Goal: Task Accomplishment & Management: Use online tool/utility

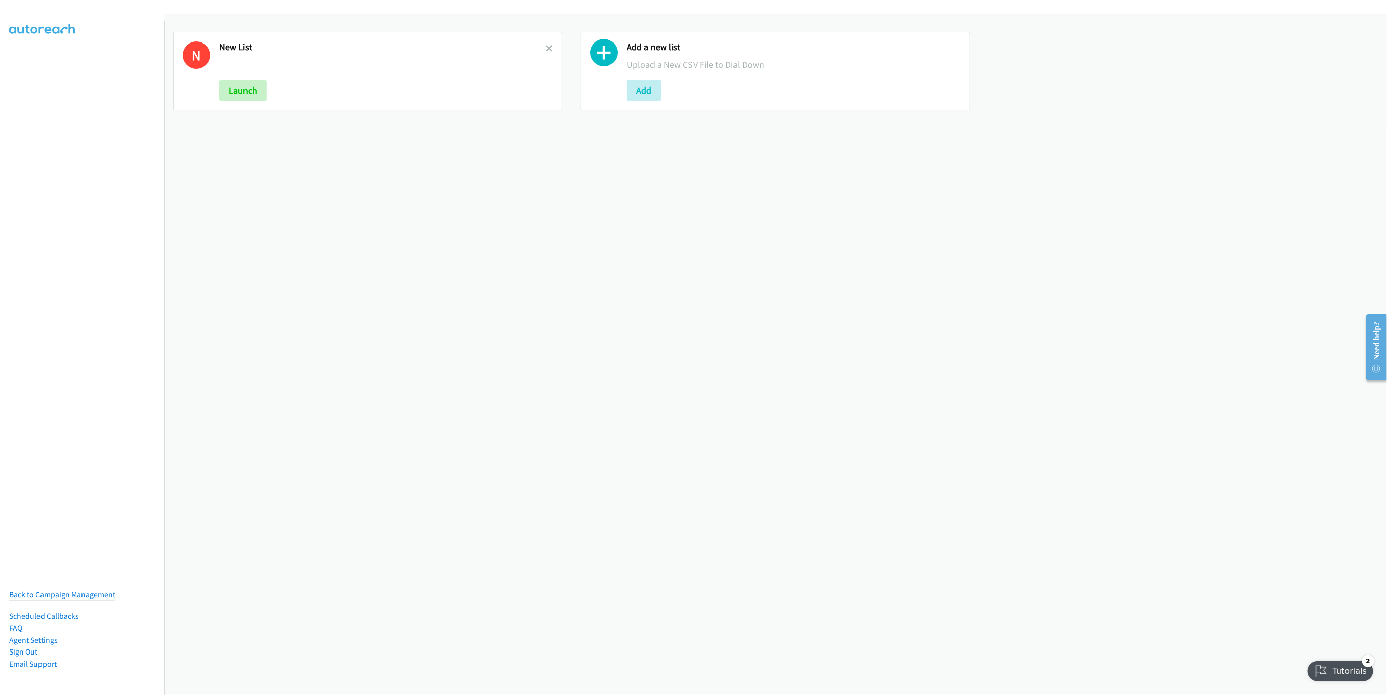
drag, startPoint x: 547, startPoint y: 48, endPoint x: 543, endPoint y: 54, distance: 7.3
click at [547, 48] on icon at bounding box center [549, 49] width 7 height 7
click at [243, 87] on button "Add" at bounding box center [236, 90] width 34 height 20
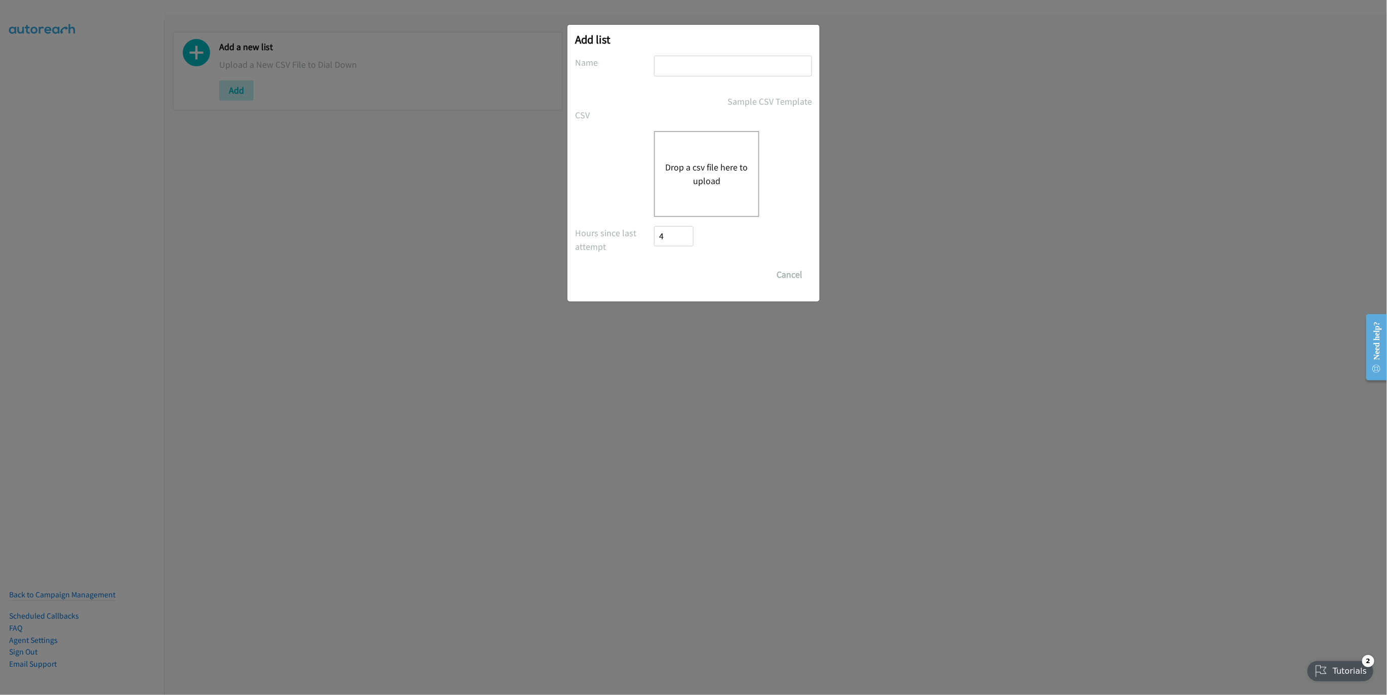
click at [698, 68] on input "text" at bounding box center [733, 66] width 158 height 21
type input "LIST"
click at [736, 163] on button "Drop a csv file here to upload" at bounding box center [706, 173] width 83 height 27
click at [704, 175] on button "Drop a csv file here to upload" at bounding box center [706, 173] width 83 height 27
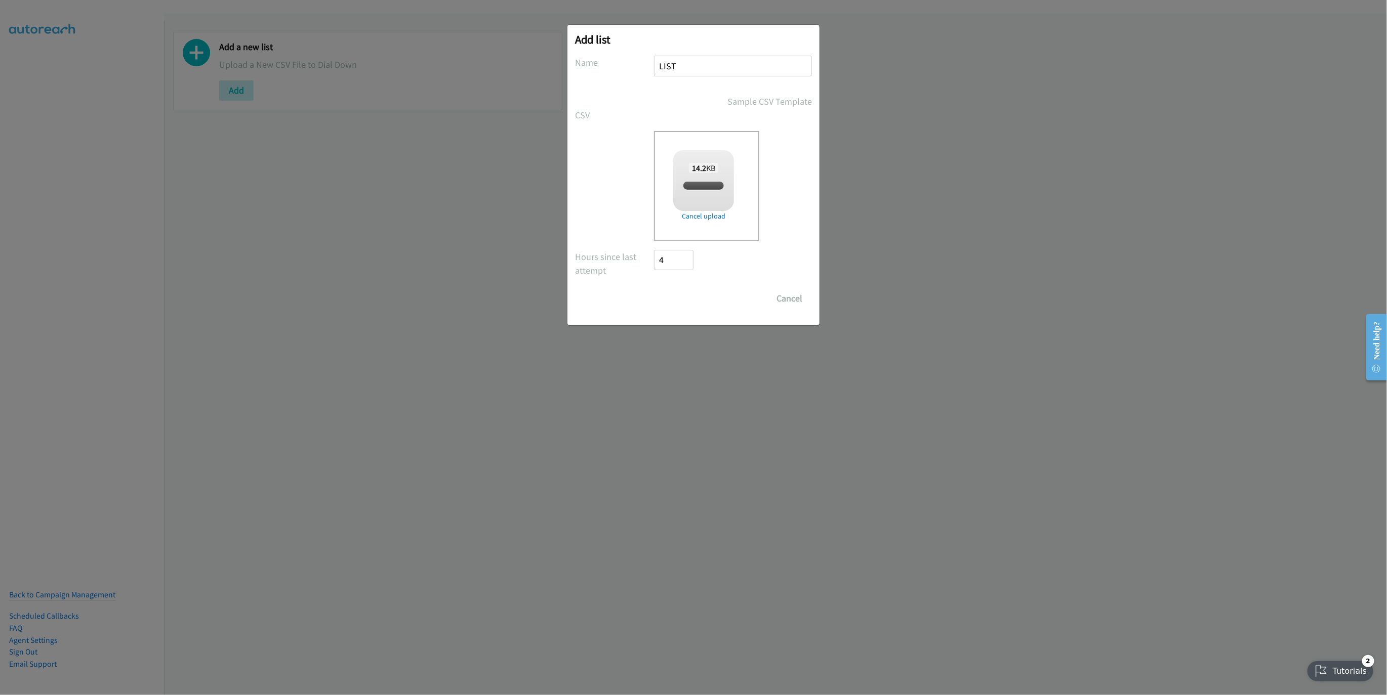
checkbox input "true"
click at [668, 312] on div "Add list No phone fields were returned for that Report or List View Please uplo…" at bounding box center [693, 175] width 252 height 301
click at [678, 300] on input "Save List" at bounding box center [680, 299] width 53 height 20
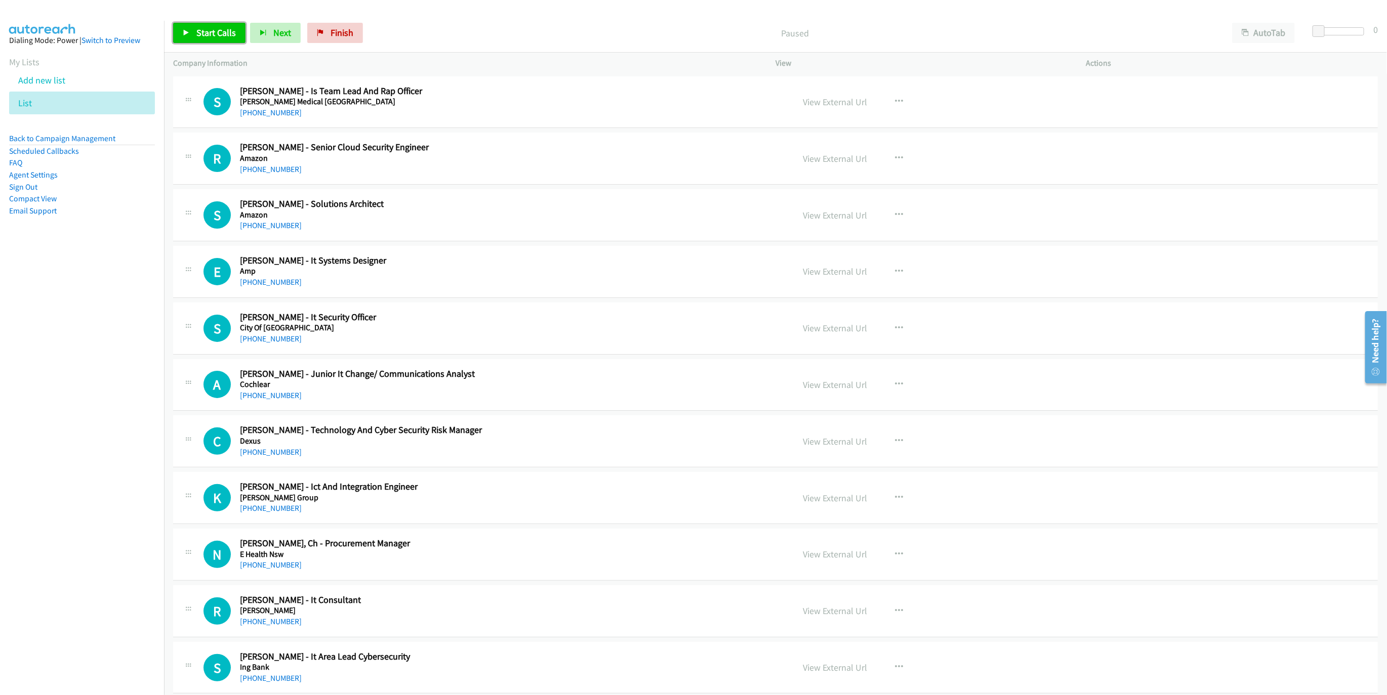
click at [184, 31] on icon at bounding box center [186, 33] width 7 height 7
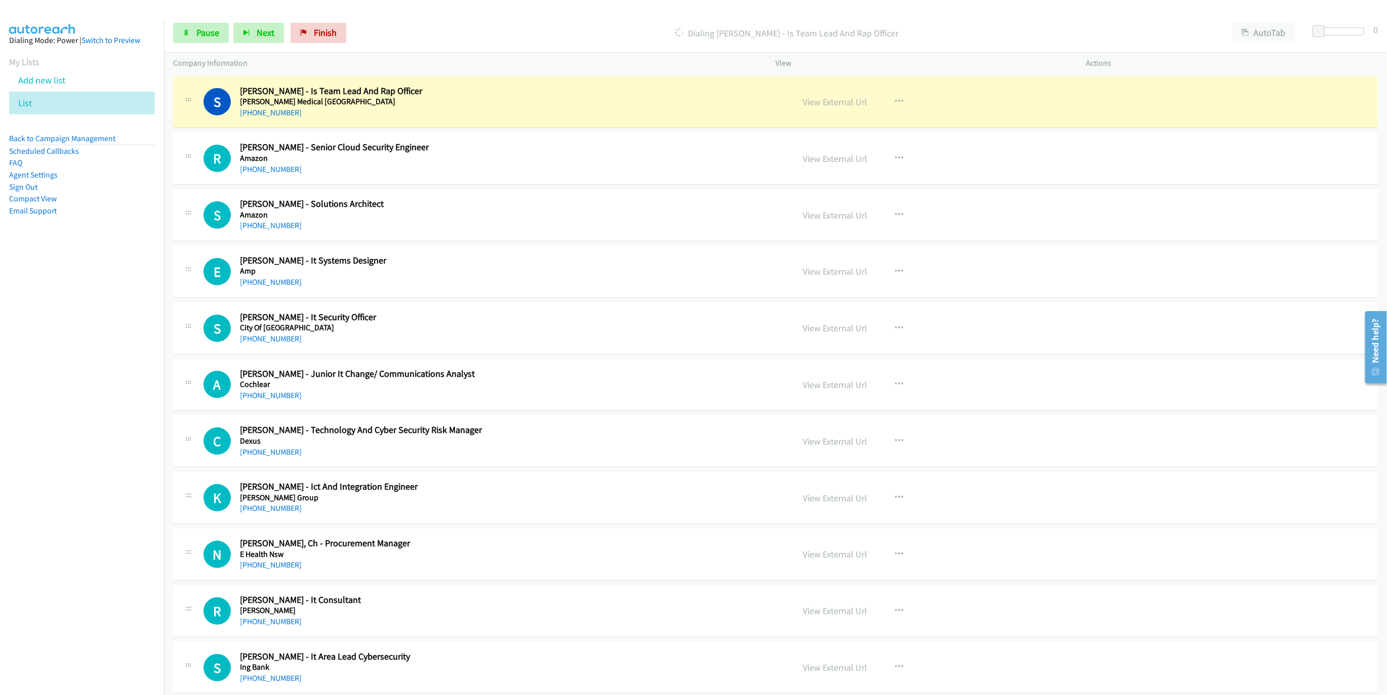
click at [1254, 22] on div "Start Calls Pause Next Finish [PERSON_NAME] - Is Team Lead And Rap Officer Auto…" at bounding box center [775, 33] width 1223 height 39
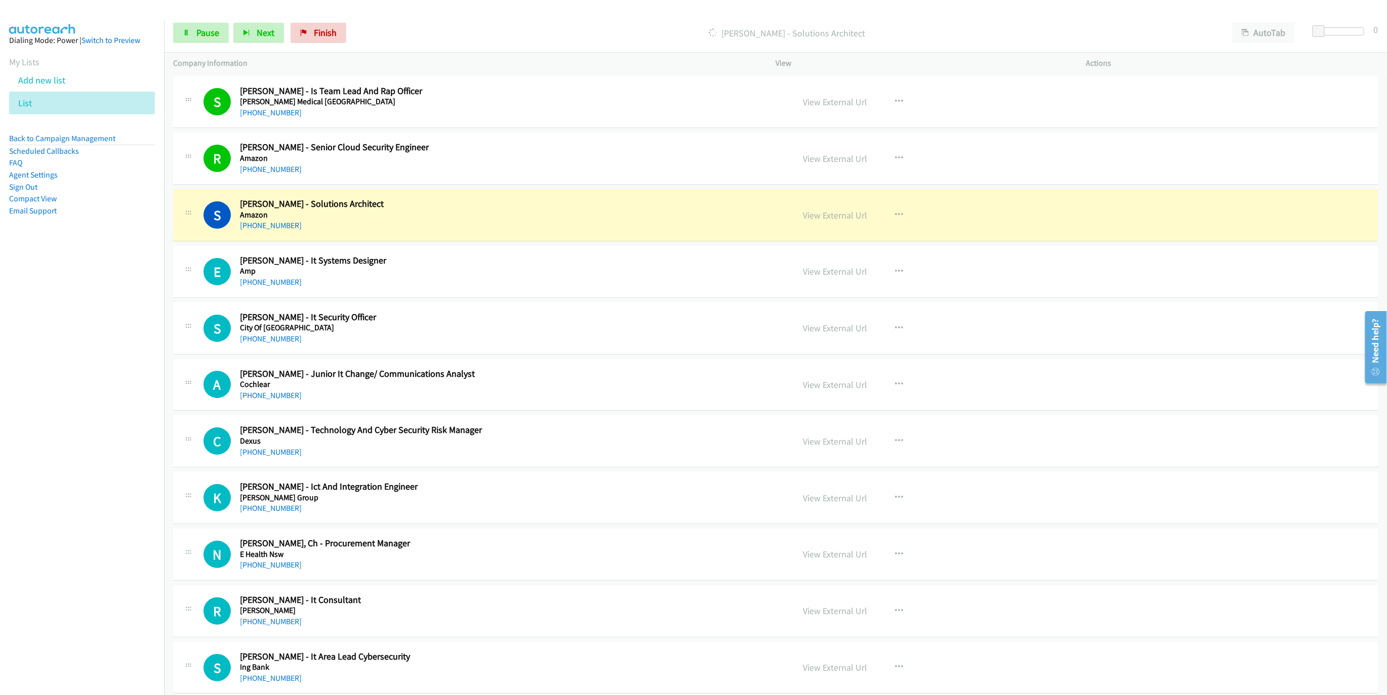
click at [600, 223] on div "S Callback Scheduled [PERSON_NAME] - Solutions Architect Amazon [GEOGRAPHIC_DAT…" at bounding box center [493, 214] width 581 height 33
click at [810, 215] on link "View External Url" at bounding box center [835, 216] width 64 height 12
click at [218, 46] on div "Start Calls Pause Next Finish Dialing [PERSON_NAME] - Solutions Architect AutoT…" at bounding box center [775, 33] width 1223 height 39
click at [213, 33] on span "Pause" at bounding box center [207, 33] width 23 height 12
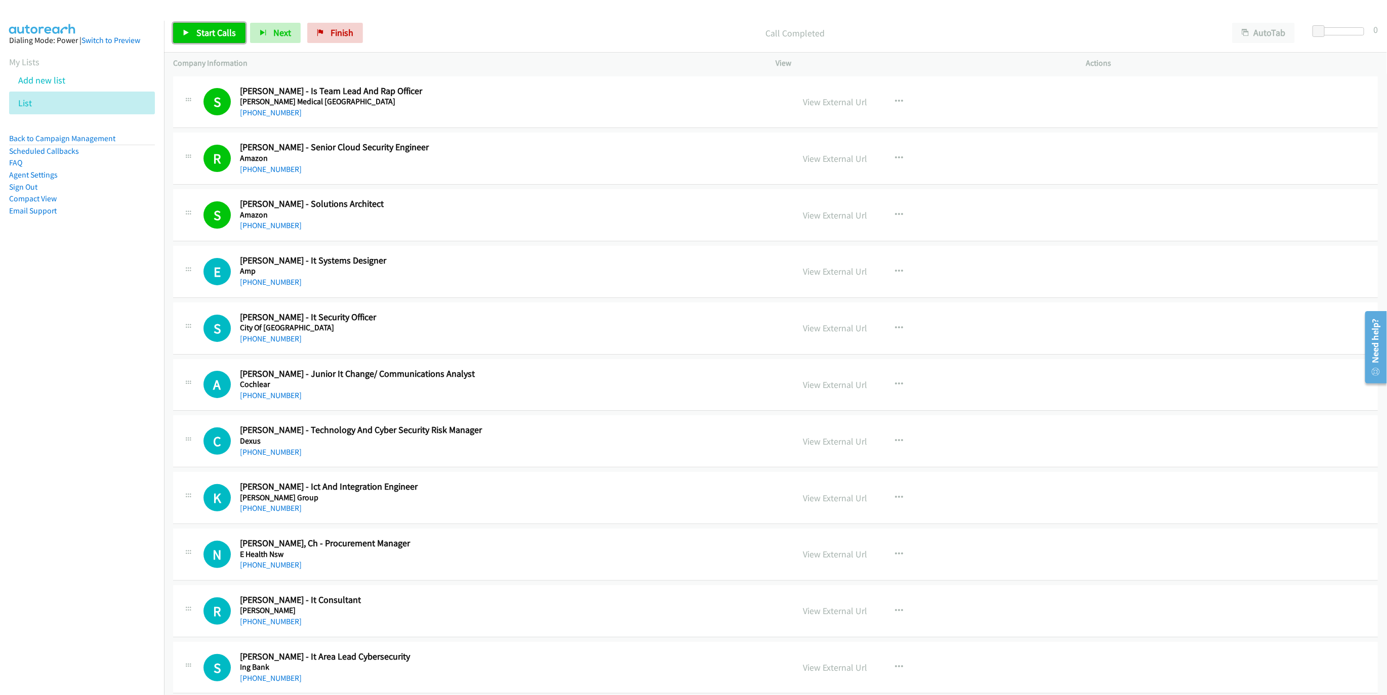
click at [204, 34] on span "Start Calls" at bounding box center [215, 33] width 39 height 12
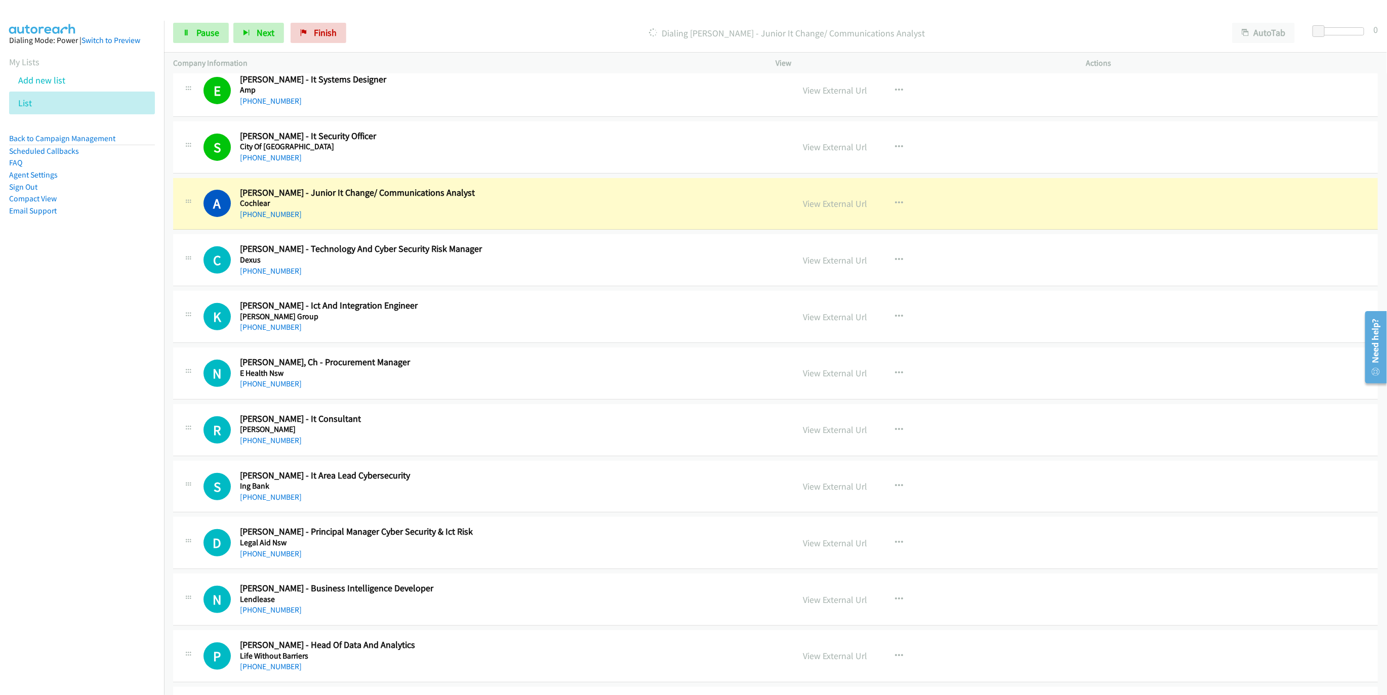
scroll to position [228, 0]
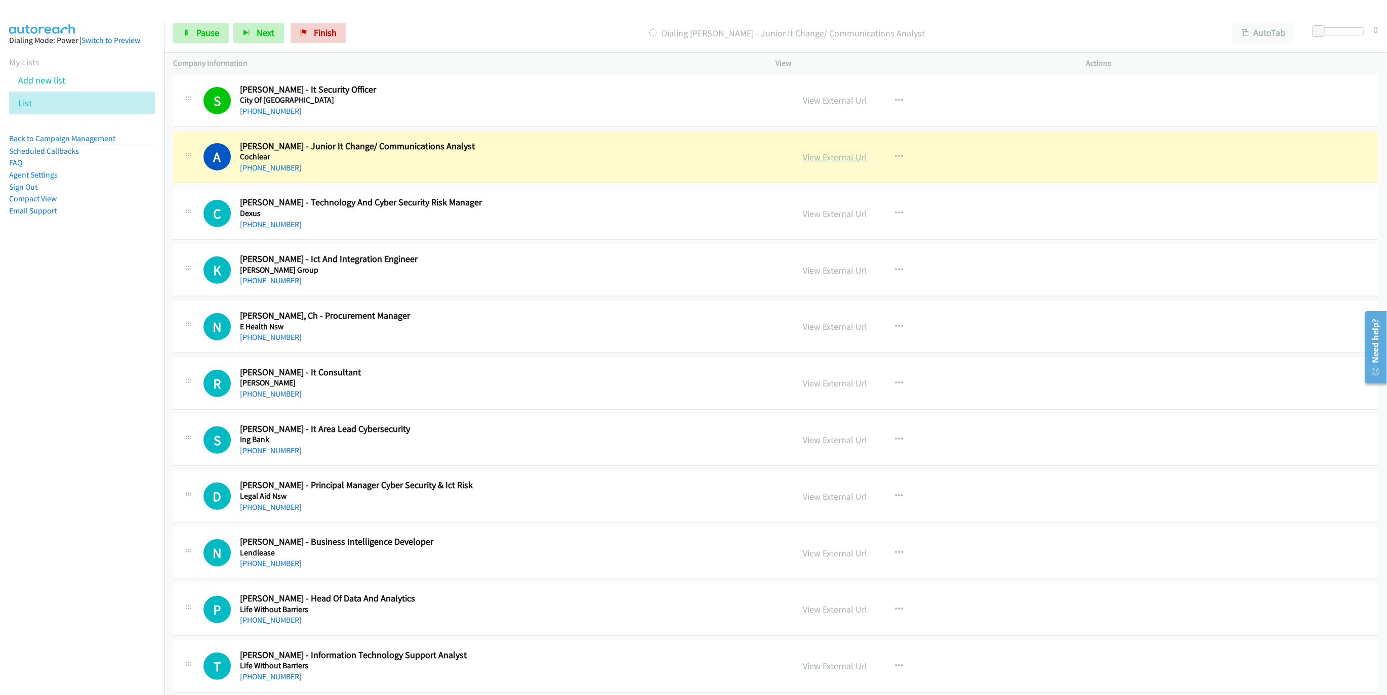
click at [858, 156] on link "View External Url" at bounding box center [835, 157] width 64 height 12
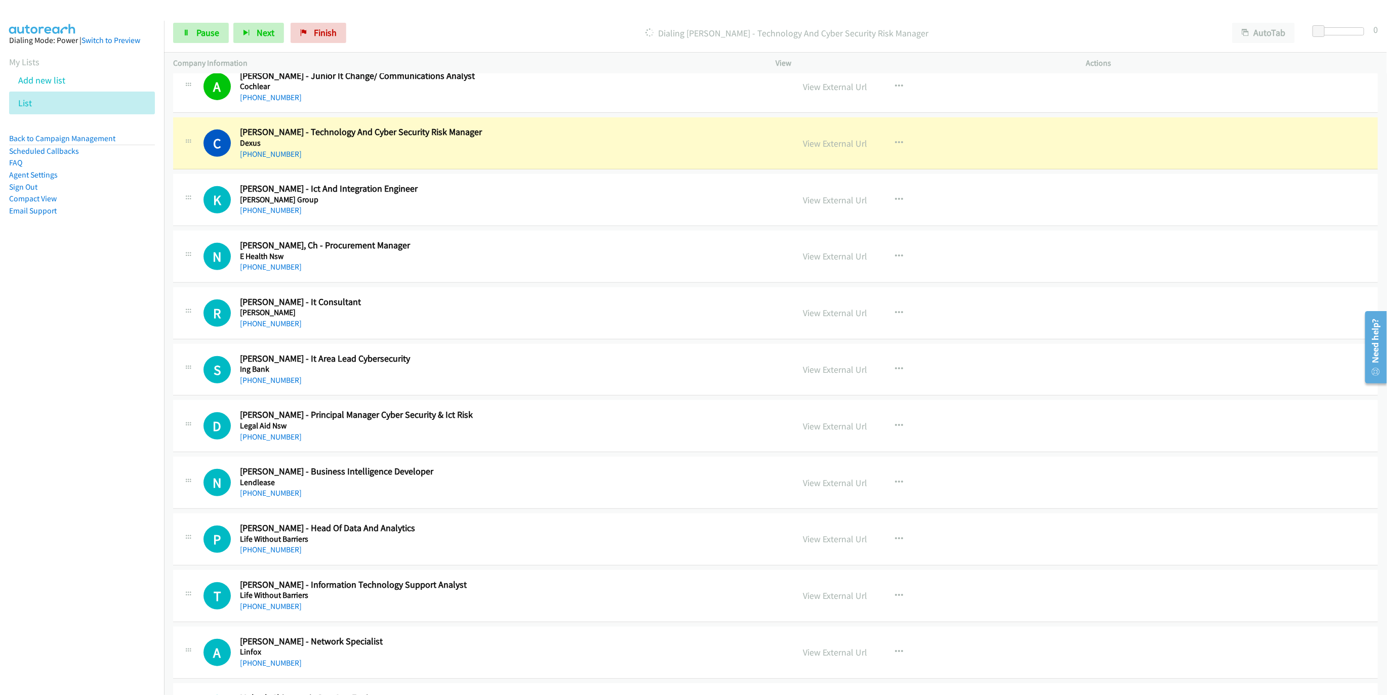
scroll to position [304, 0]
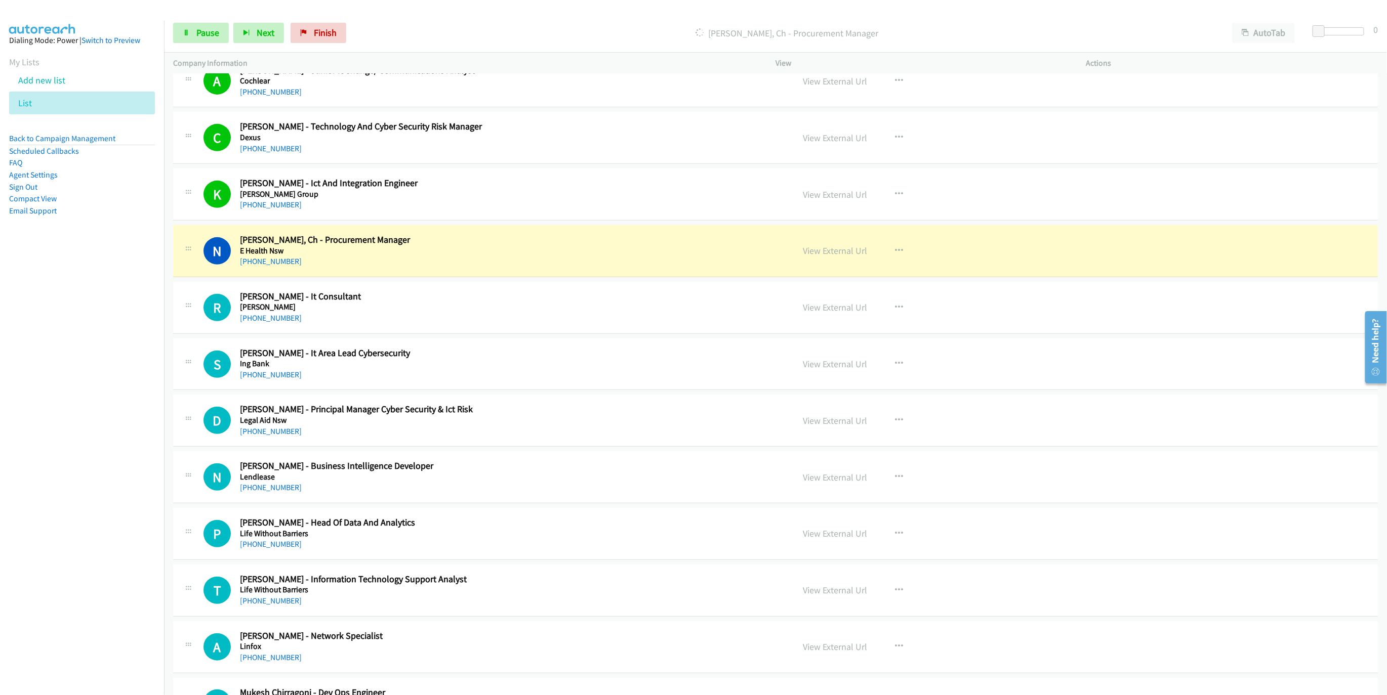
drag, startPoint x: 676, startPoint y: 251, endPoint x: 712, endPoint y: 255, distance: 36.2
click at [676, 251] on div "N Callback Scheduled [PERSON_NAME], Ch - Procurement Manager E Health Nsw [GEOG…" at bounding box center [493, 250] width 581 height 33
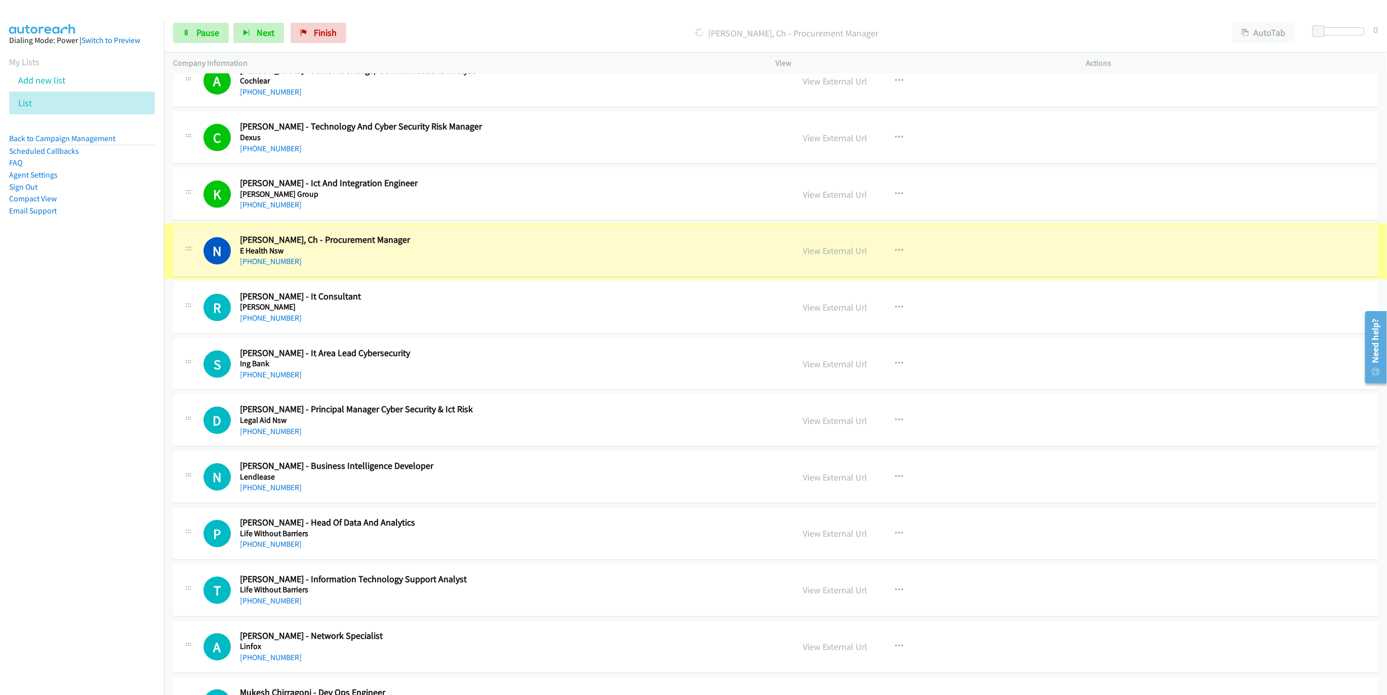
click at [849, 255] on link "View External Url" at bounding box center [835, 251] width 64 height 12
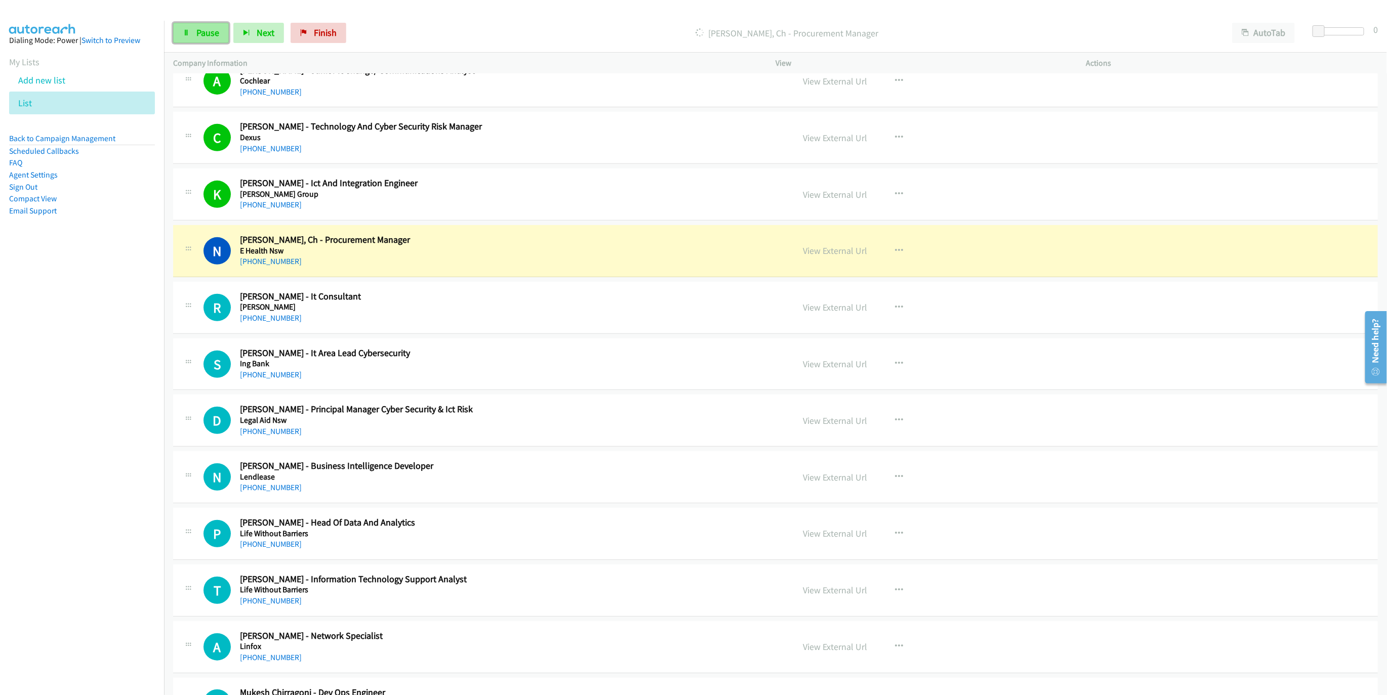
click at [199, 38] on link "Pause" at bounding box center [201, 33] width 56 height 20
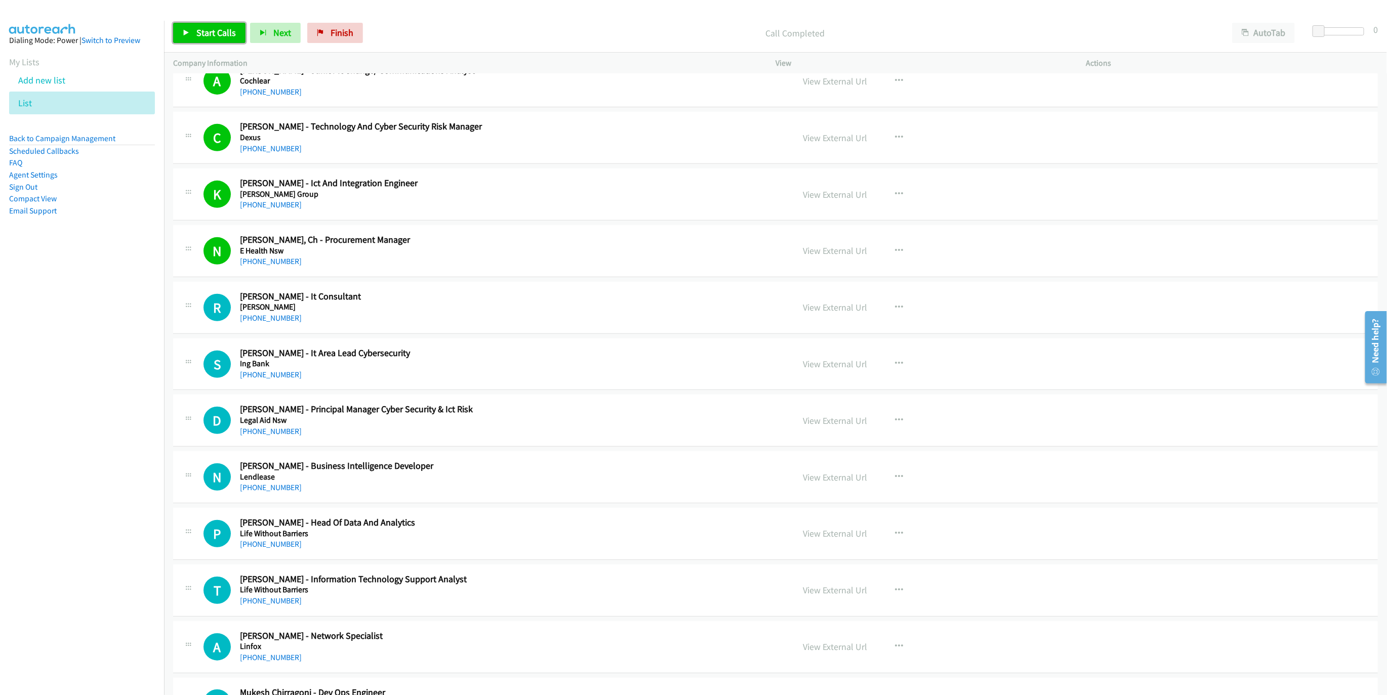
click at [202, 27] on span "Start Calls" at bounding box center [215, 33] width 39 height 12
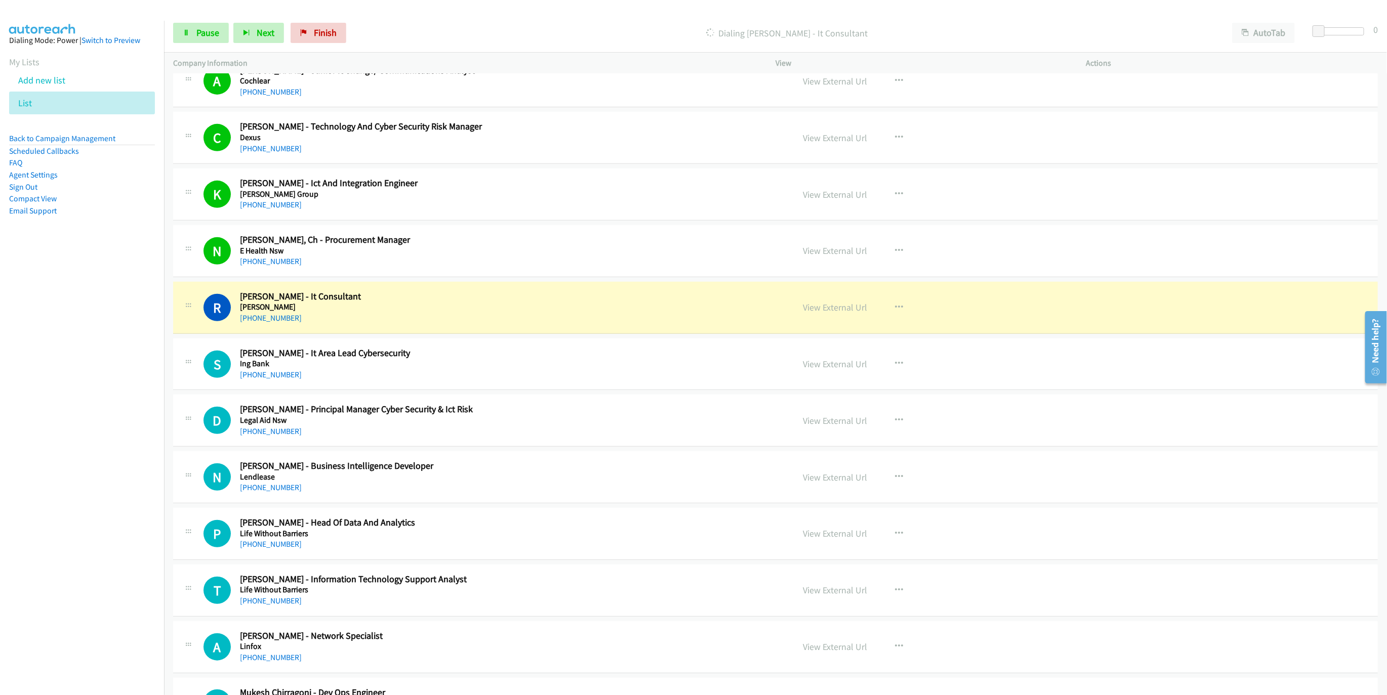
click at [737, 319] on div "R Callback Scheduled [PERSON_NAME] - It Consultant [PERSON_NAME] [GEOGRAPHIC_DA…" at bounding box center [493, 307] width 581 height 33
click at [831, 313] on link "View External Url" at bounding box center [835, 308] width 64 height 12
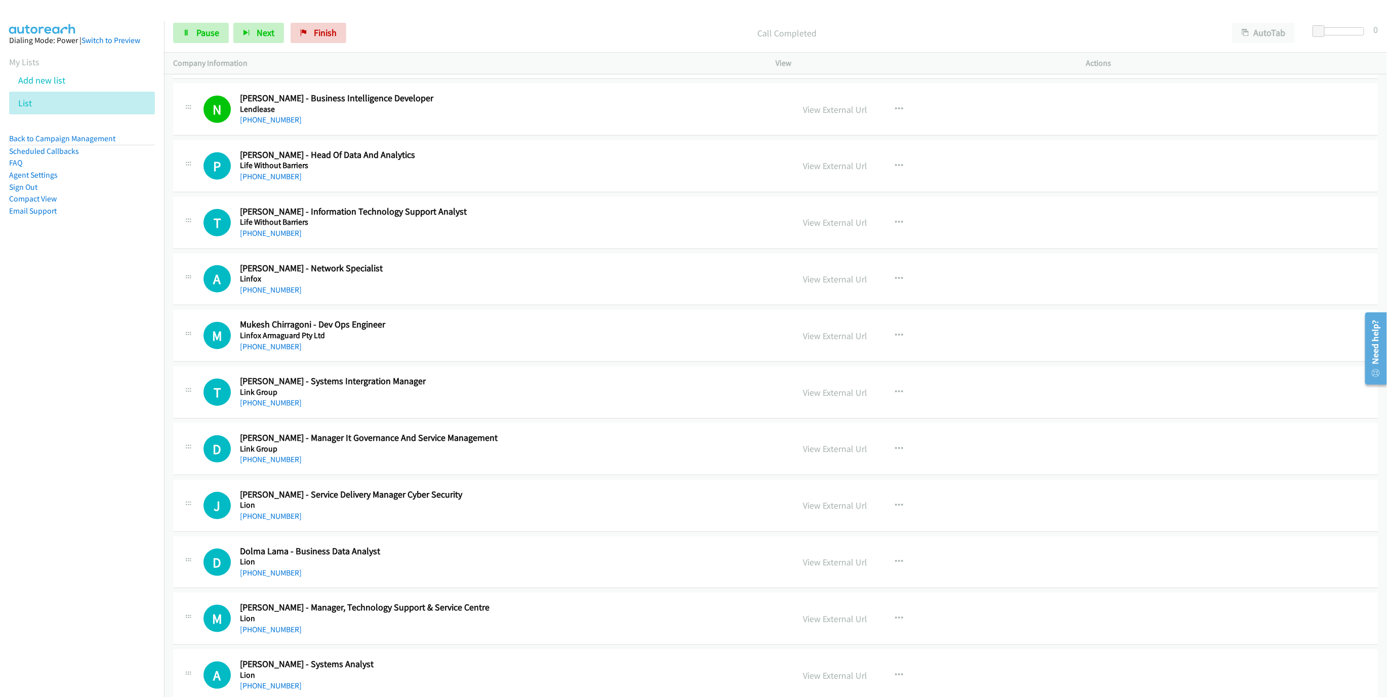
scroll to position [683, 0]
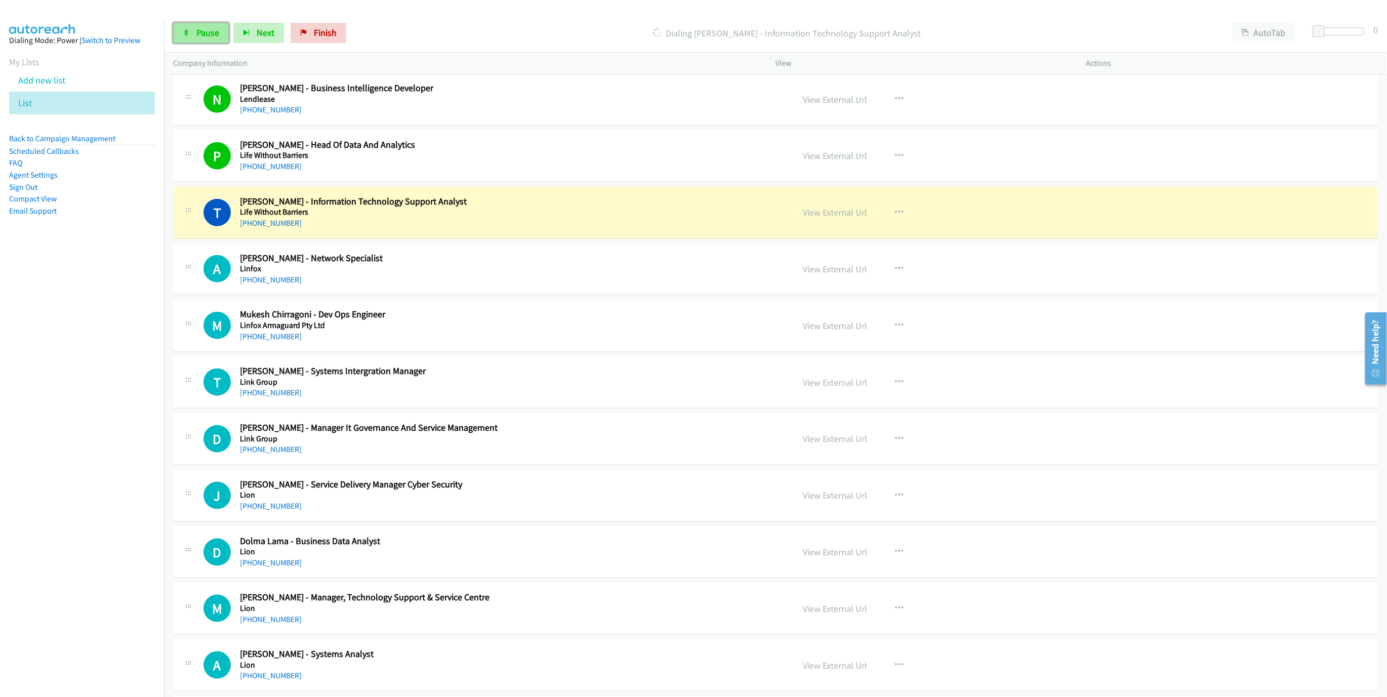
click at [205, 37] on span "Pause" at bounding box center [207, 33] width 23 height 12
click at [196, 38] on span "Start Calls" at bounding box center [215, 33] width 39 height 12
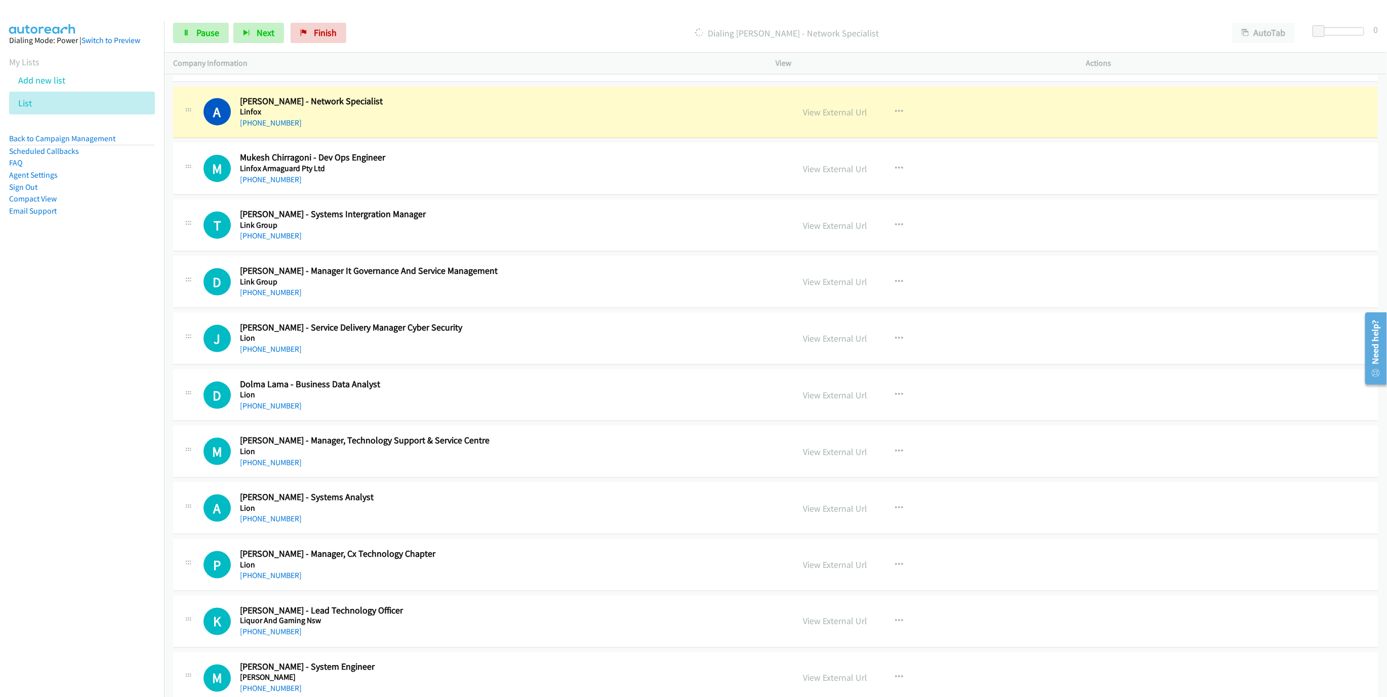
scroll to position [835, 0]
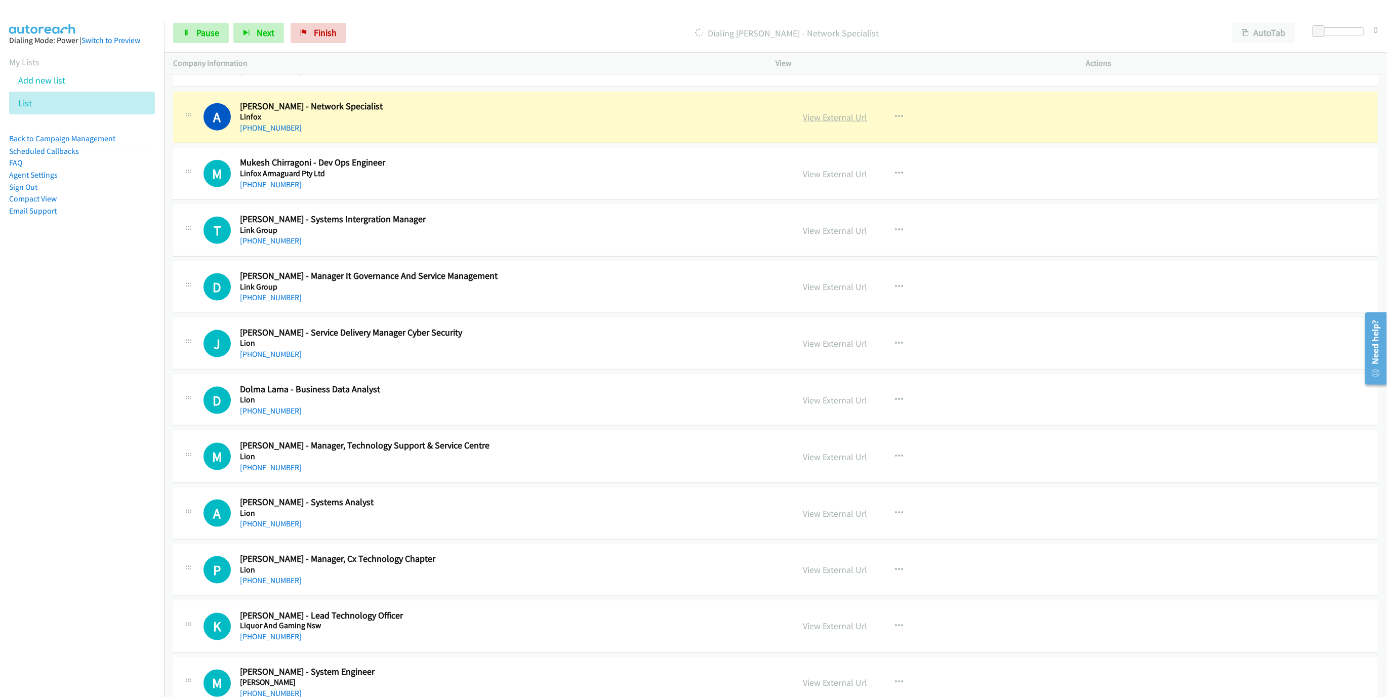
click at [840, 123] on link "View External Url" at bounding box center [835, 117] width 64 height 12
click at [210, 28] on span "Pause" at bounding box center [207, 33] width 23 height 12
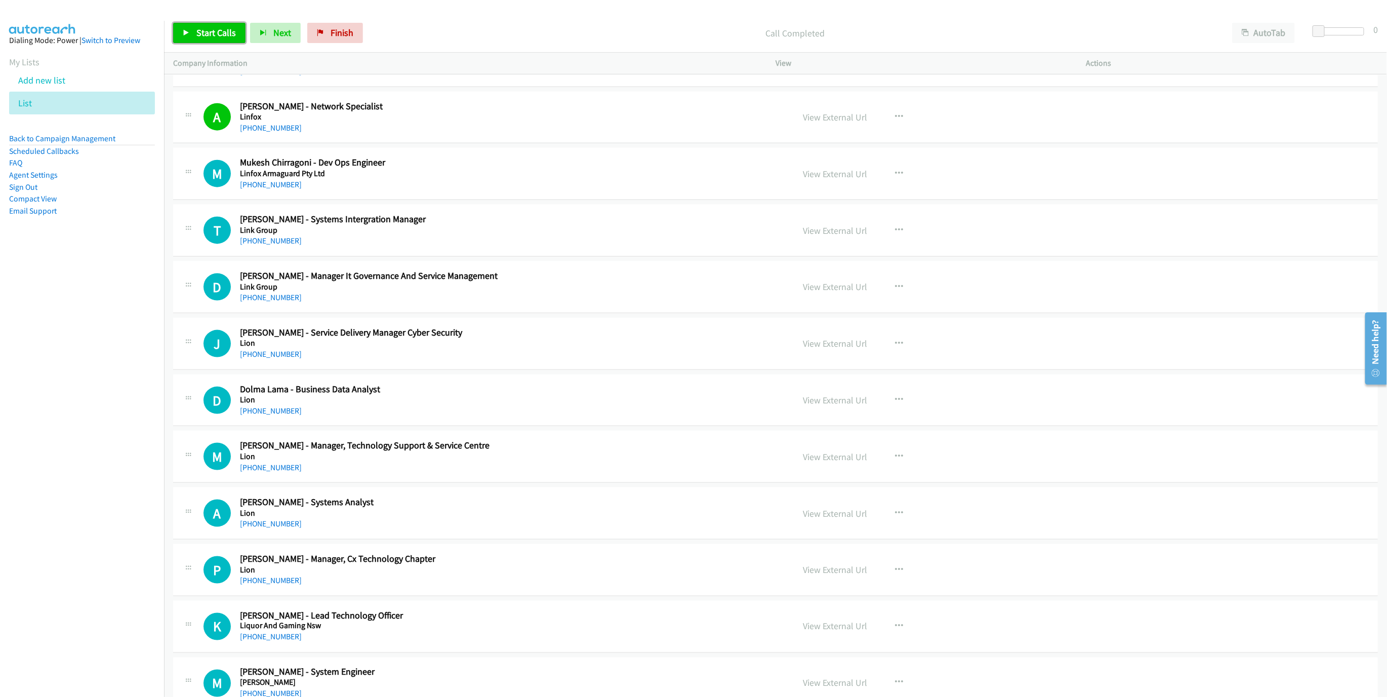
click at [195, 29] on link "Start Calls" at bounding box center [209, 33] width 72 height 20
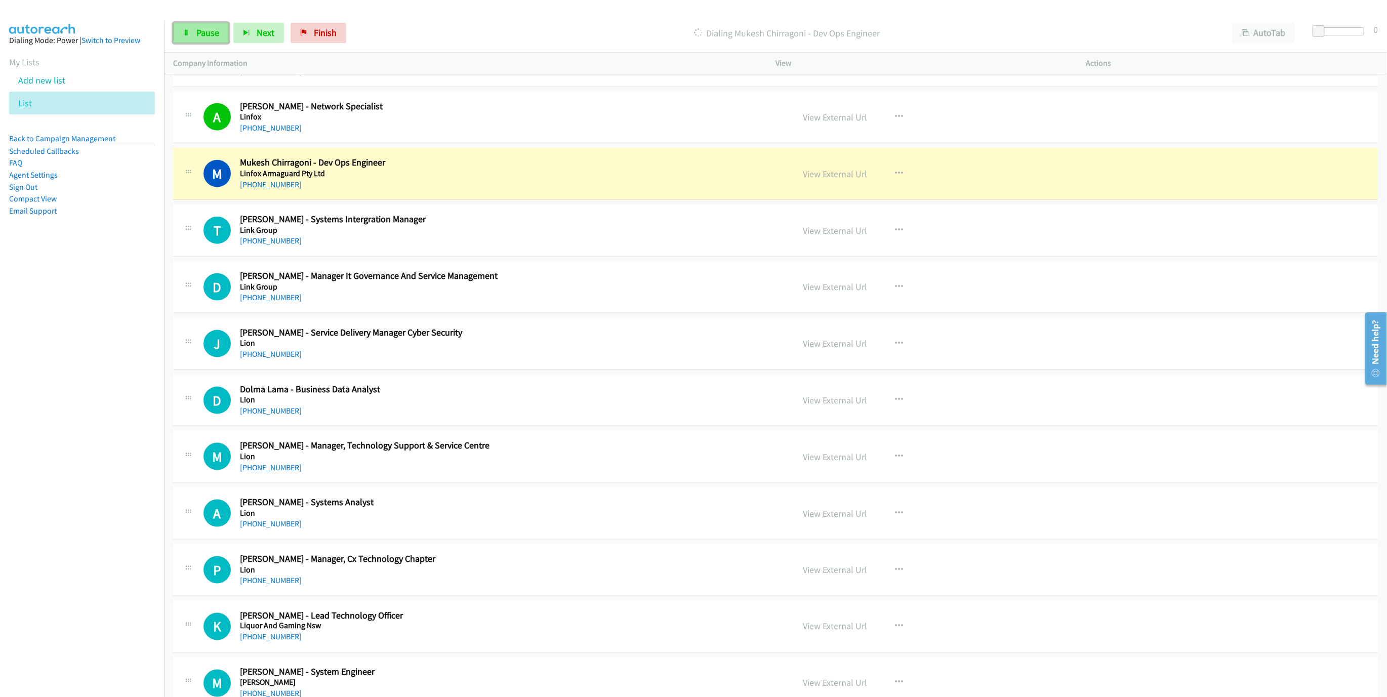
click at [191, 25] on link "Pause" at bounding box center [201, 33] width 56 height 20
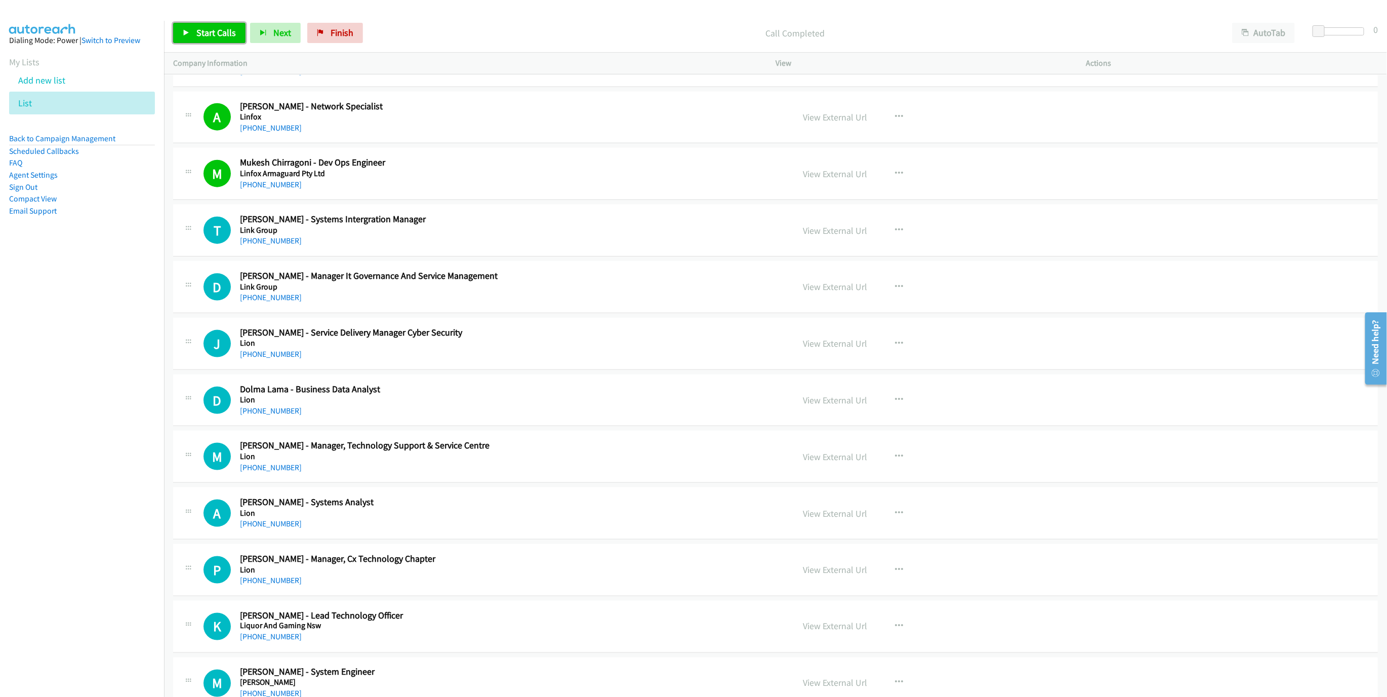
click at [219, 32] on span "Start Calls" at bounding box center [215, 33] width 39 height 12
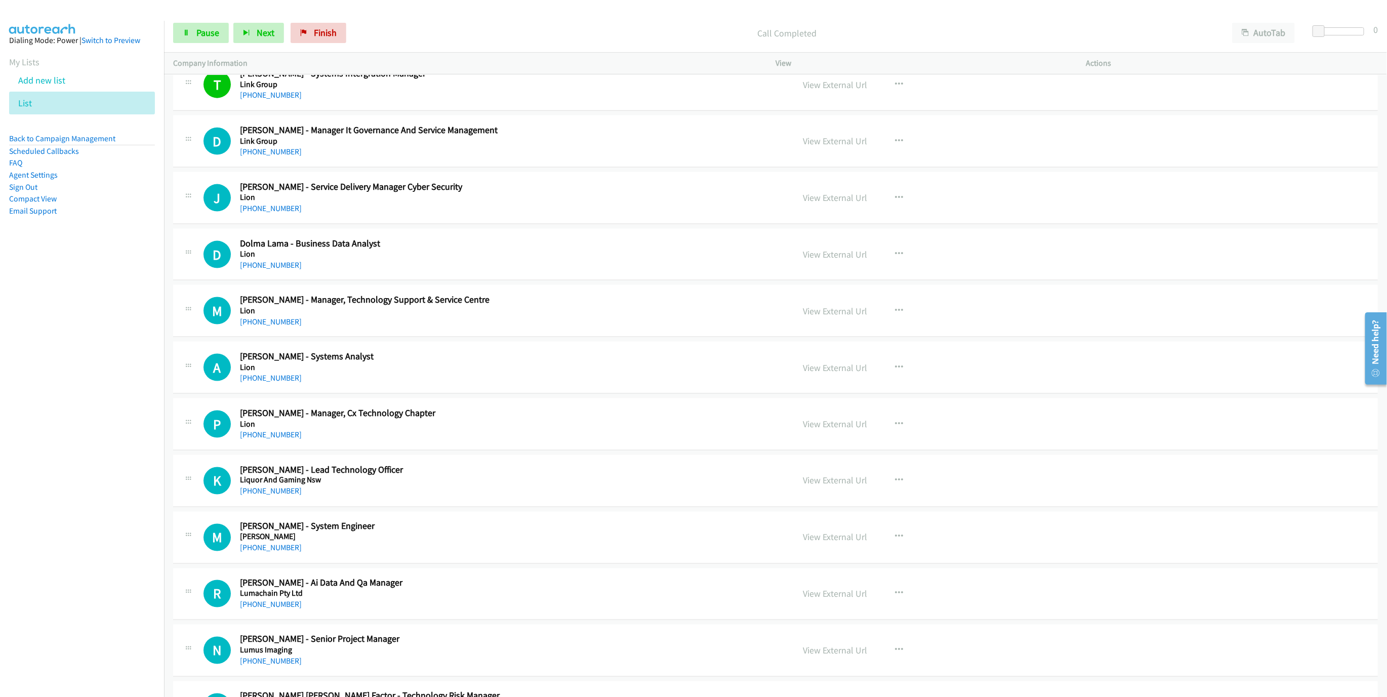
scroll to position [987, 0]
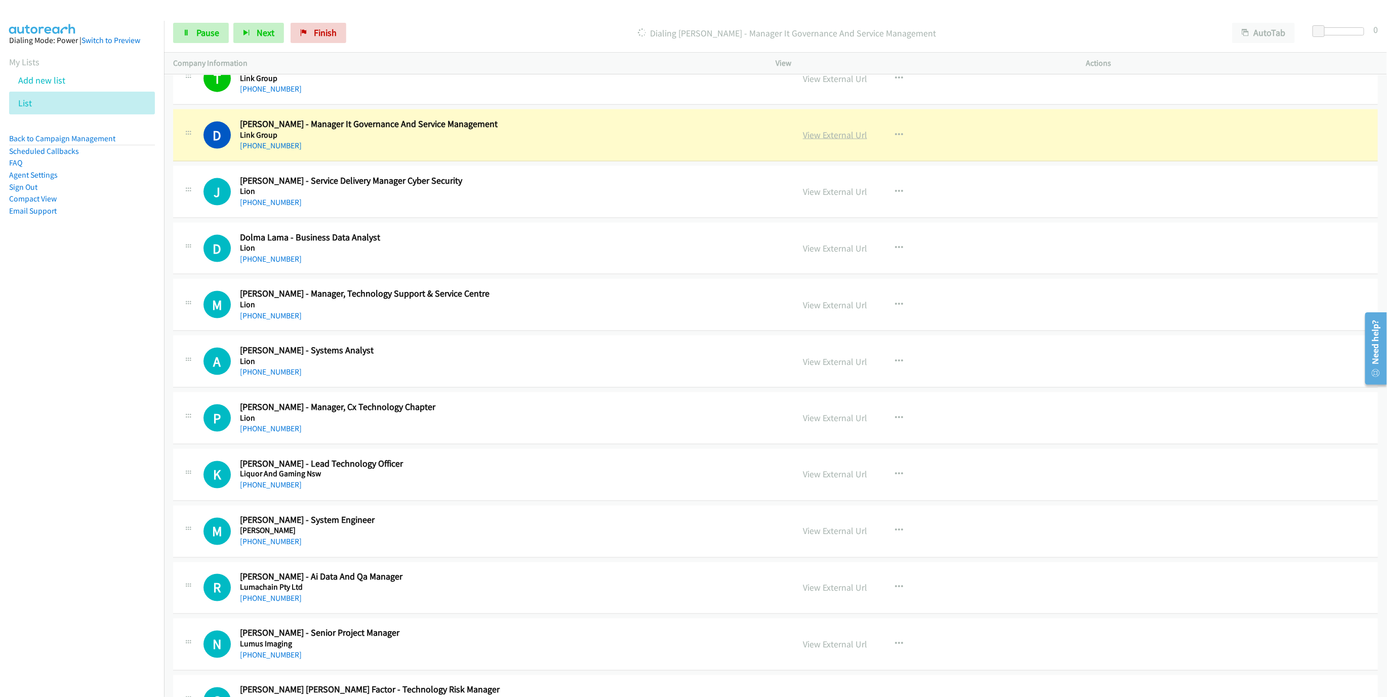
click at [830, 134] on link "View External Url" at bounding box center [835, 135] width 64 height 12
click at [209, 32] on span "Pause" at bounding box center [207, 33] width 23 height 12
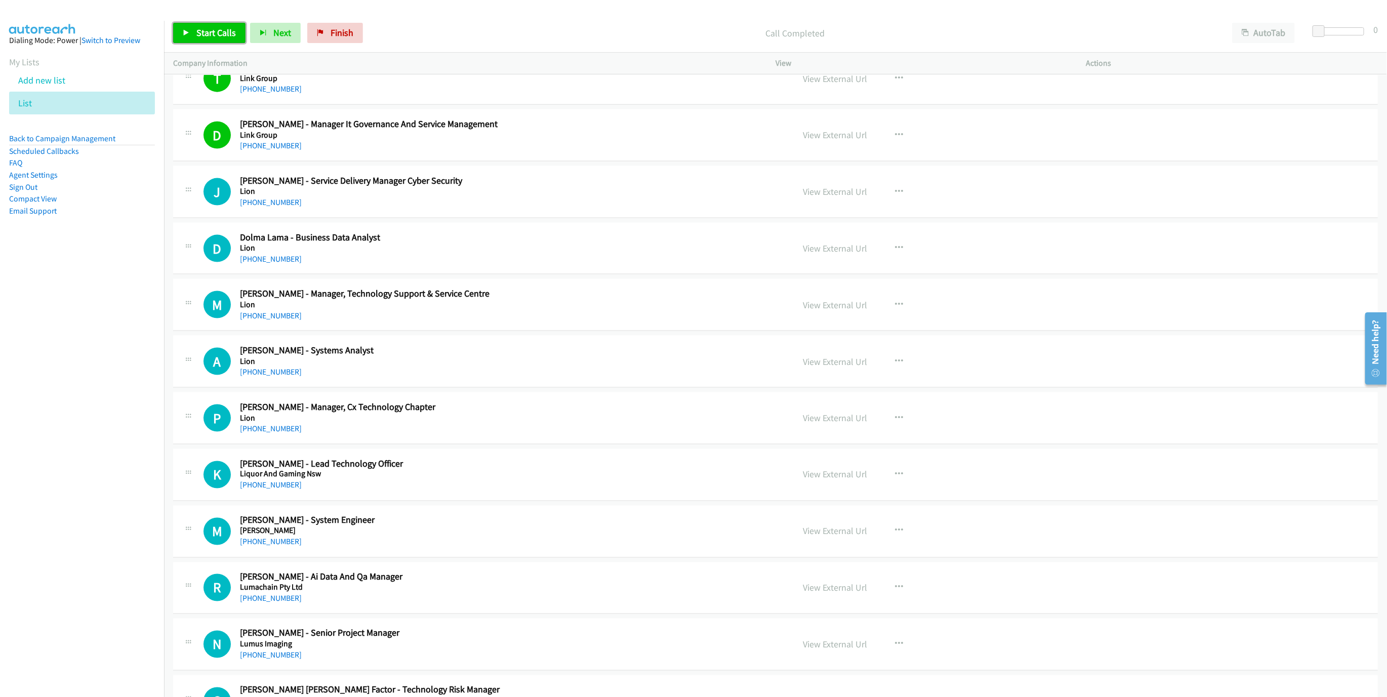
click at [195, 37] on link "Start Calls" at bounding box center [209, 33] width 72 height 20
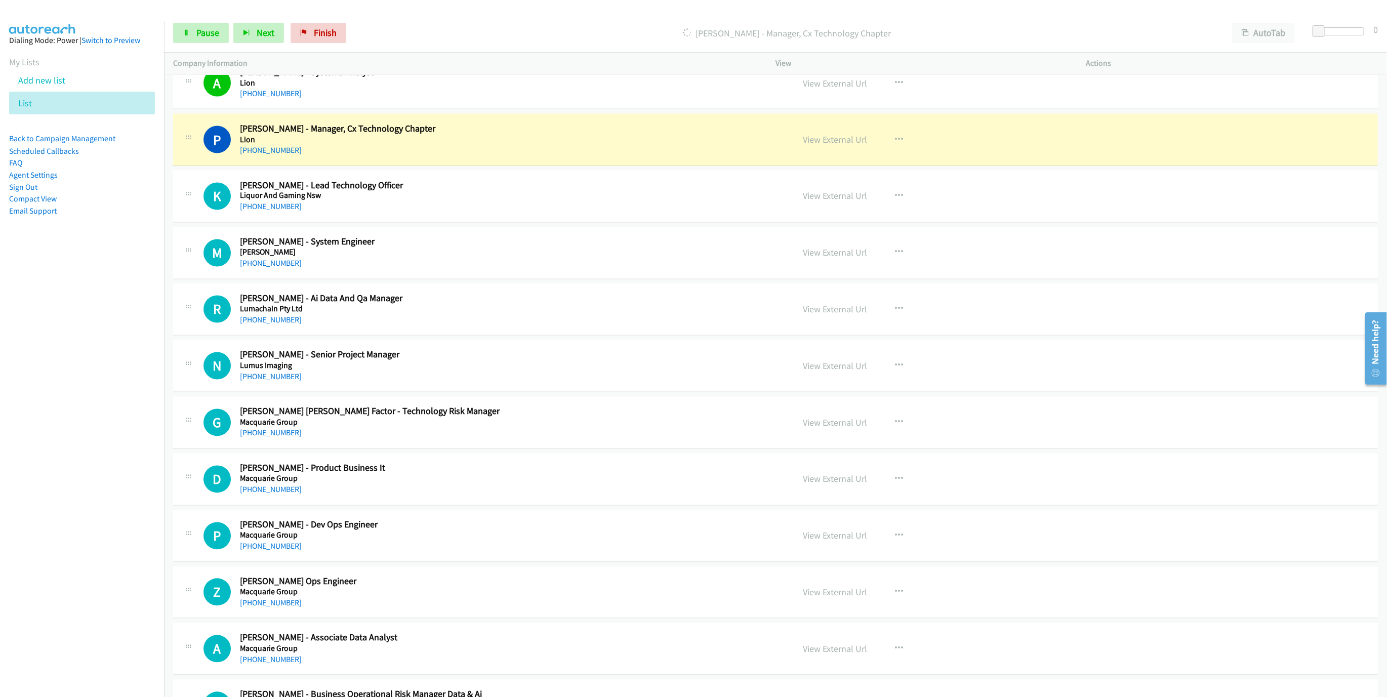
scroll to position [1291, 0]
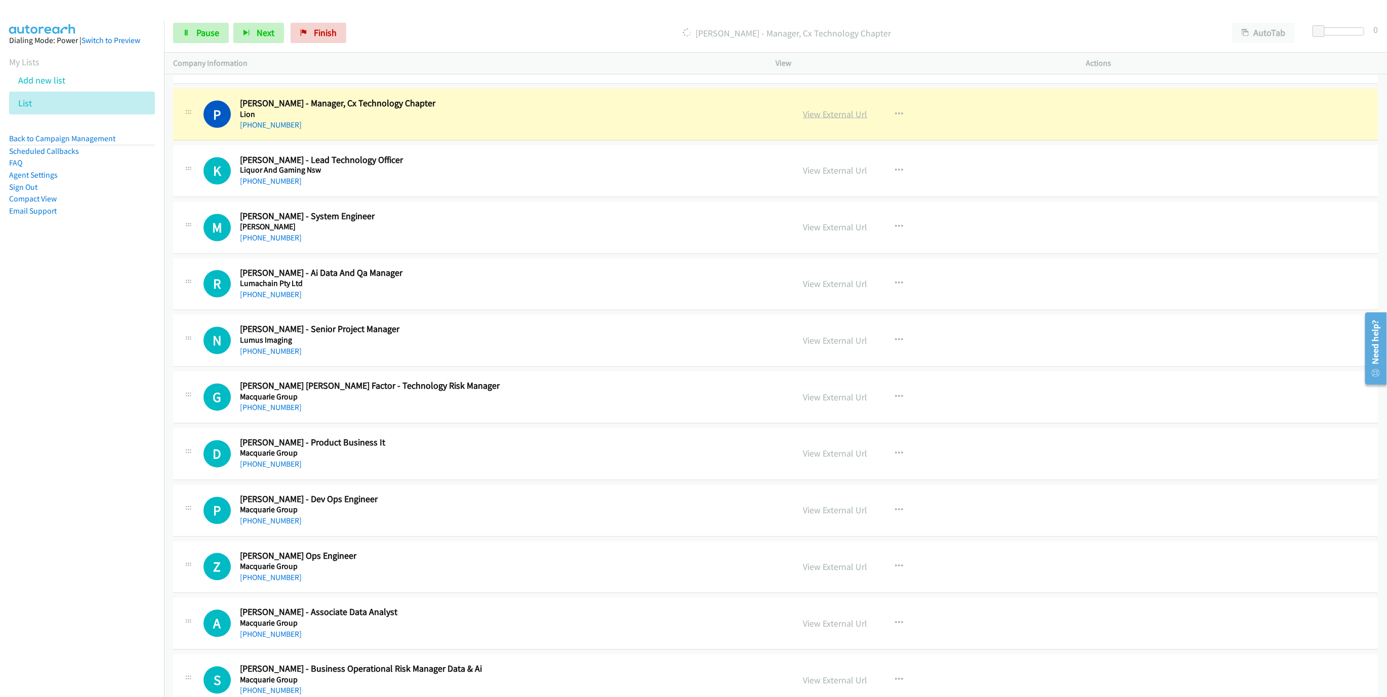
click at [831, 117] on link "View External Url" at bounding box center [835, 114] width 64 height 12
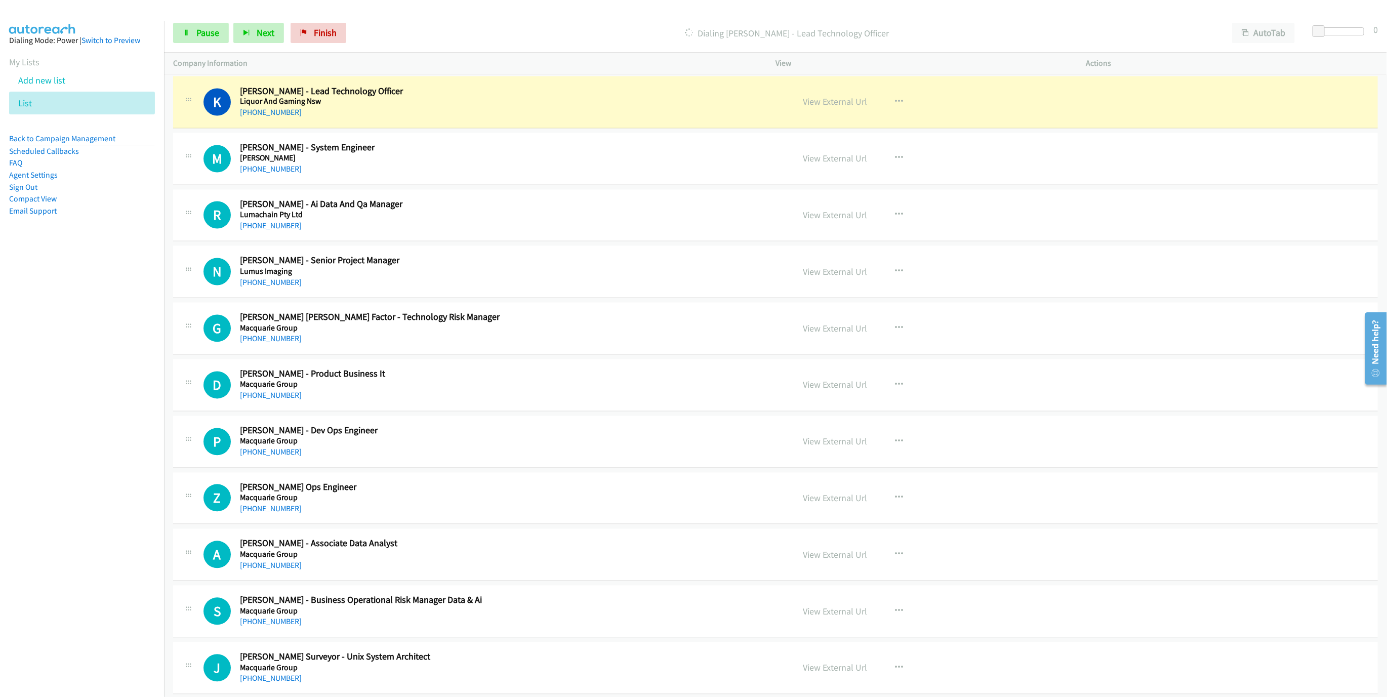
scroll to position [1367, 0]
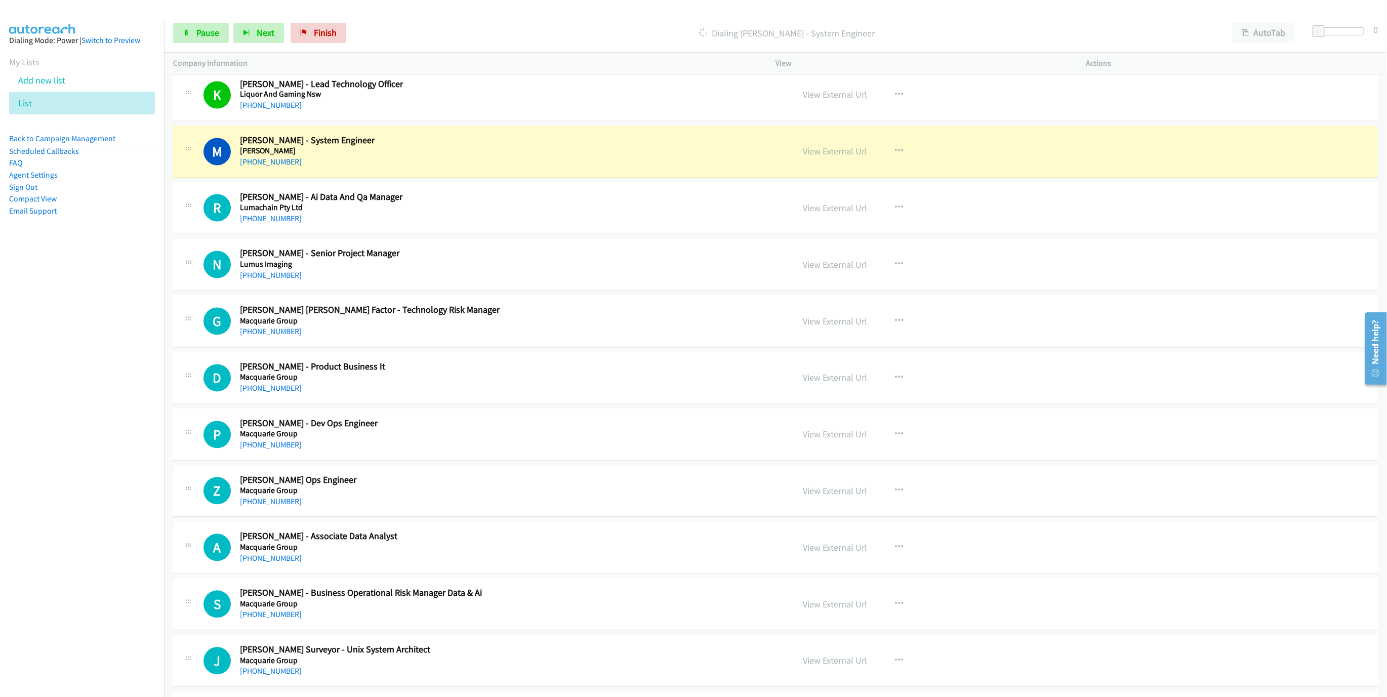
click at [837, 166] on div "View External Url View External Url Schedule/Manage Callback Start Calls Here R…" at bounding box center [953, 151] width 319 height 33
click at [849, 157] on link "View External Url" at bounding box center [835, 152] width 64 height 12
click at [202, 29] on span "Pause" at bounding box center [207, 33] width 23 height 12
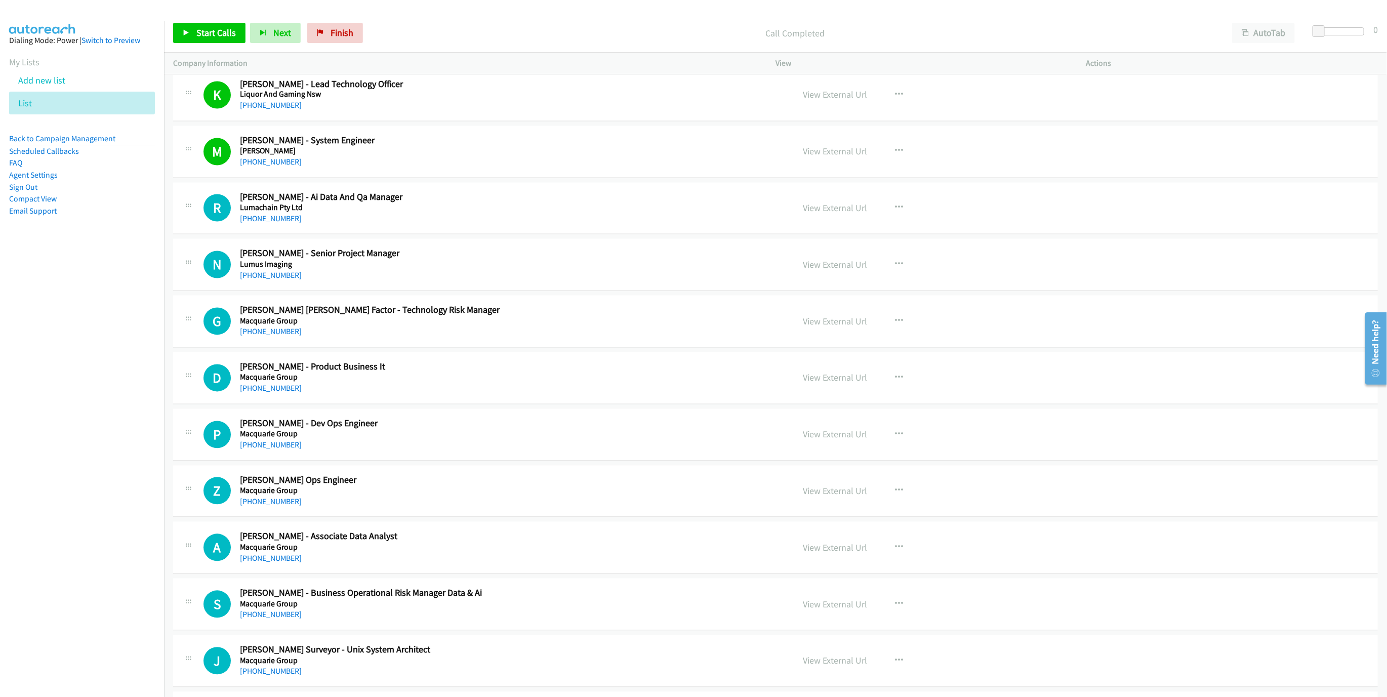
click at [199, 17] on div "Start Calls Pause Next Finish Call Completed AutoTab AutoTab 0" at bounding box center [775, 33] width 1223 height 39
click at [190, 28] on link "Start Calls" at bounding box center [209, 33] width 72 height 20
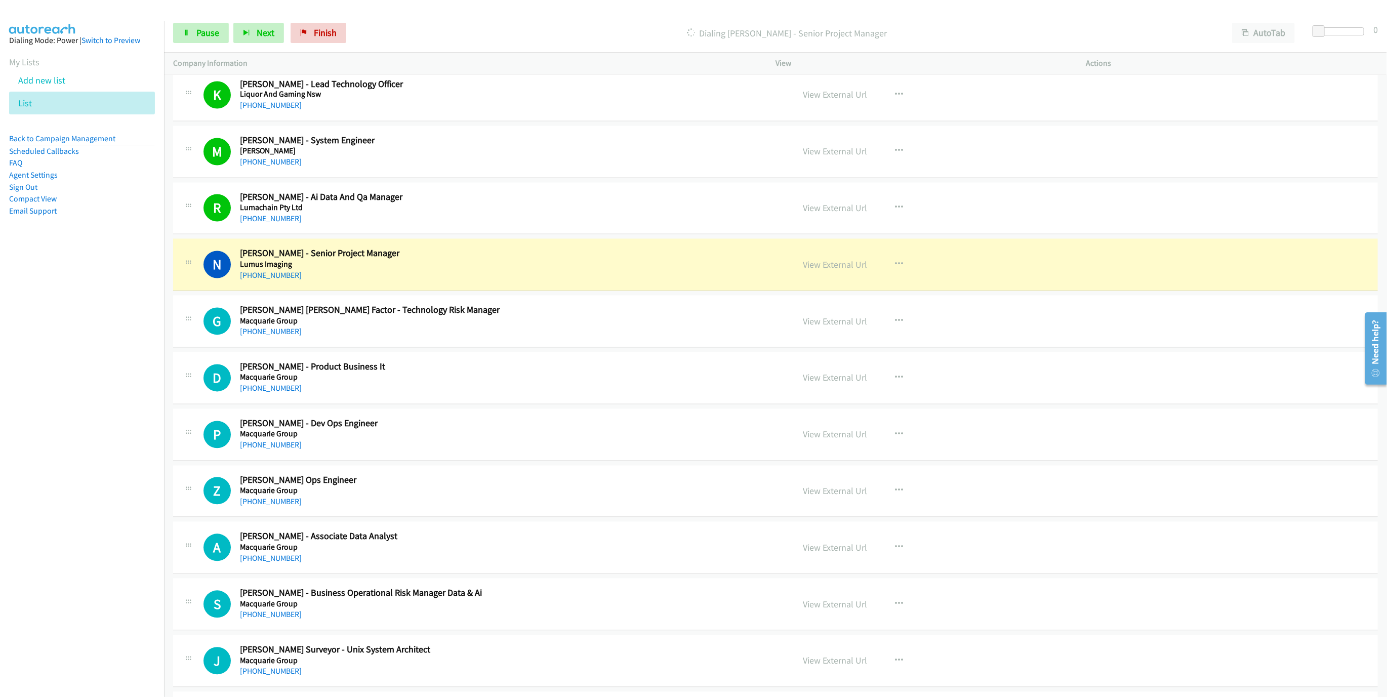
click at [620, 258] on div "N Callback Scheduled [PERSON_NAME] - Senior Project Manager Lumus Imaging [GEOG…" at bounding box center [493, 264] width 581 height 33
click at [835, 271] on link "View External Url" at bounding box center [835, 265] width 64 height 12
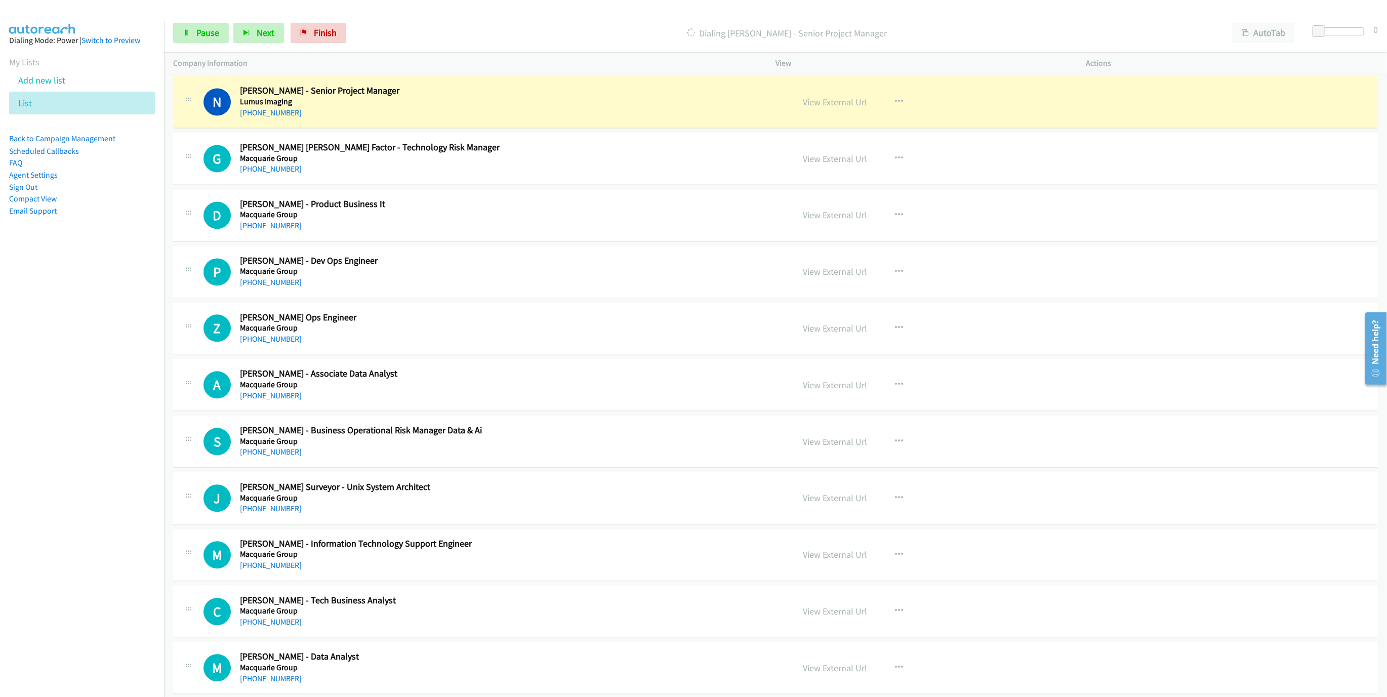
scroll to position [1594, 0]
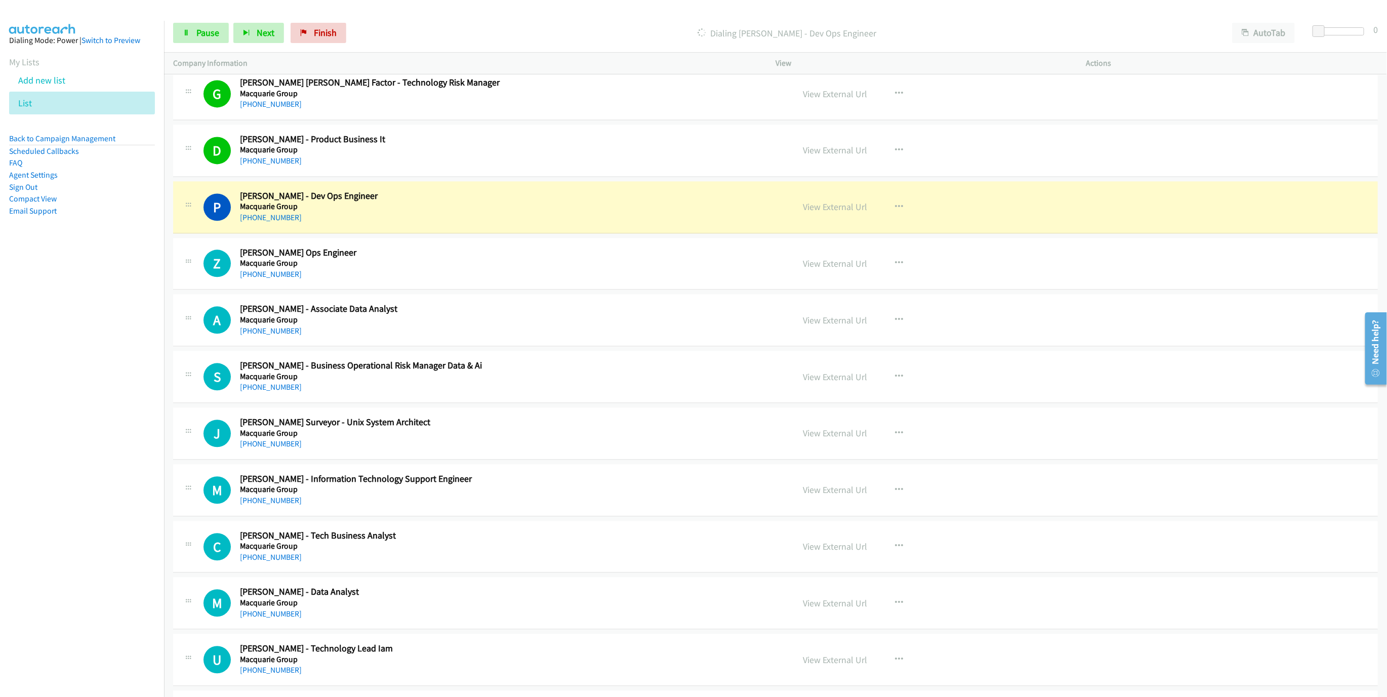
click at [692, 203] on div "P Callback Scheduled [PERSON_NAME] - Dev Ops Engineer Macquarie Group [GEOGRAPH…" at bounding box center [493, 206] width 581 height 33
click at [831, 211] on link "View External Url" at bounding box center [835, 207] width 64 height 12
click at [190, 29] on link "Pause" at bounding box center [201, 33] width 56 height 20
click at [186, 28] on link "Start Calls" at bounding box center [209, 33] width 72 height 20
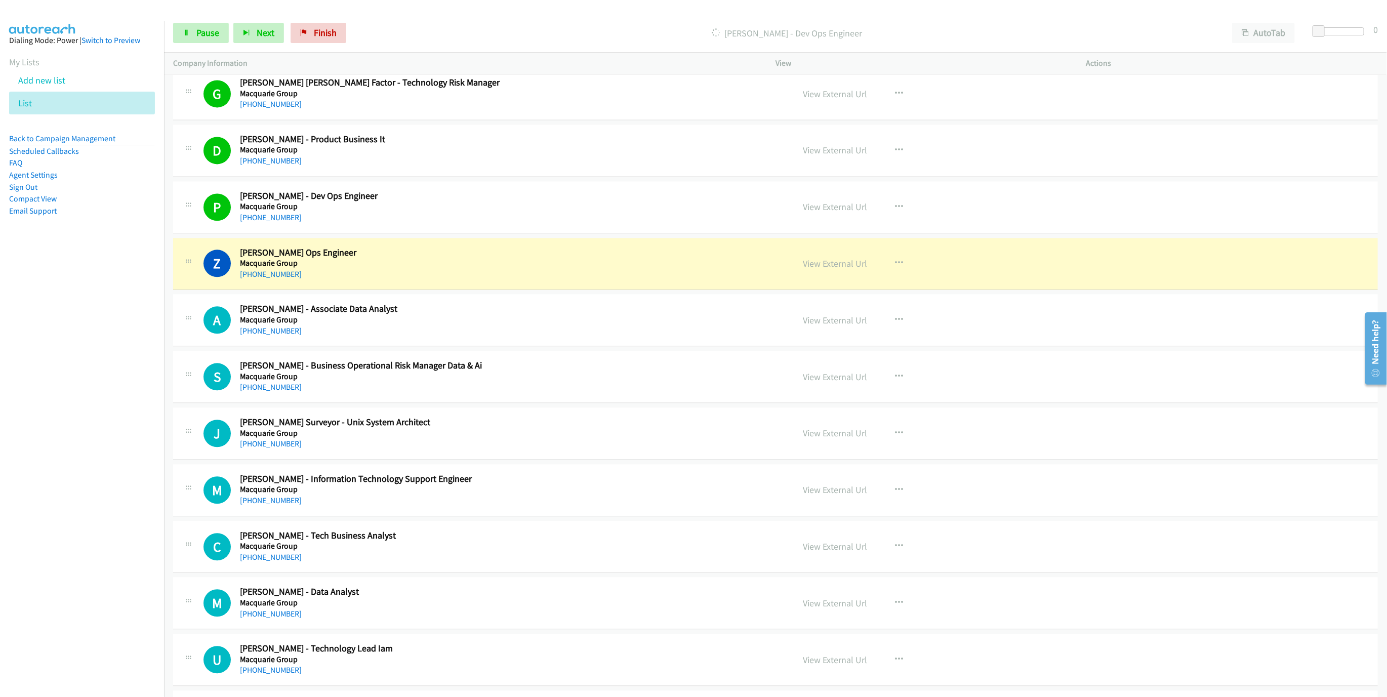
drag, startPoint x: 840, startPoint y: 272, endPoint x: 839, endPoint y: 299, distance: 26.8
click at [827, 266] on link "View External Url" at bounding box center [835, 264] width 64 height 12
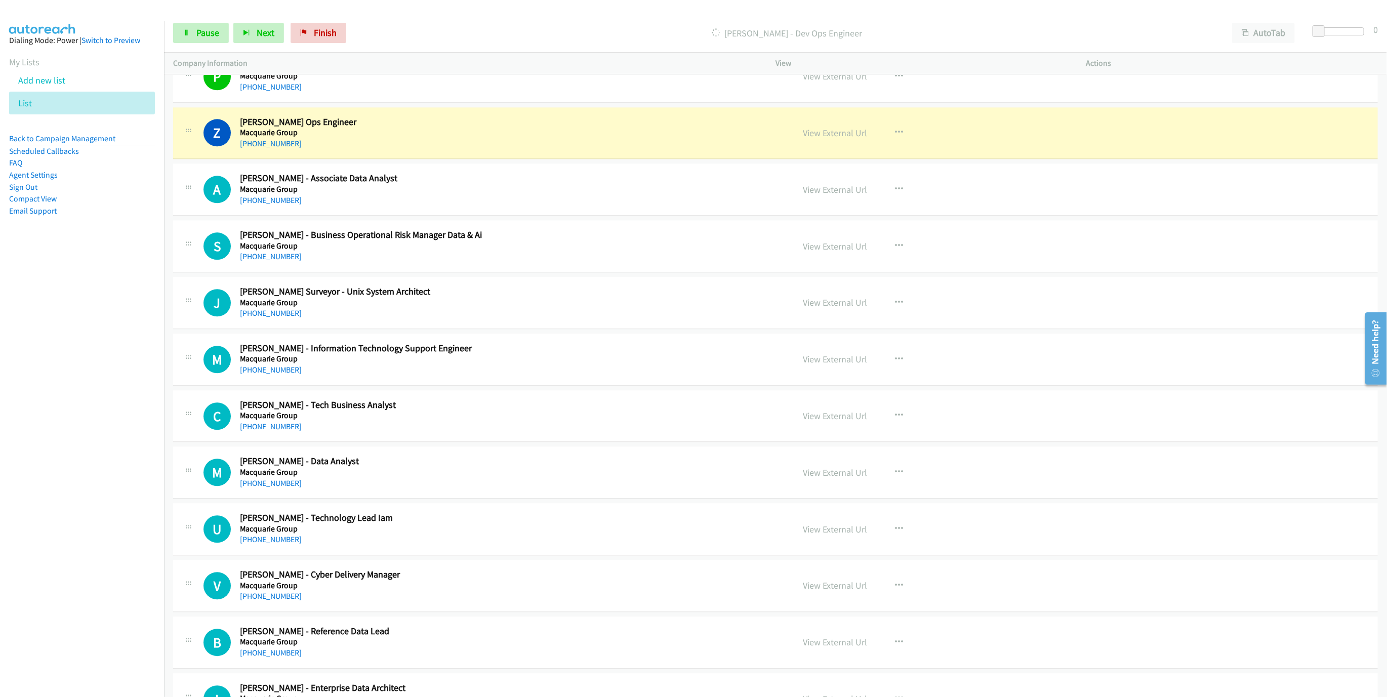
scroll to position [1746, 0]
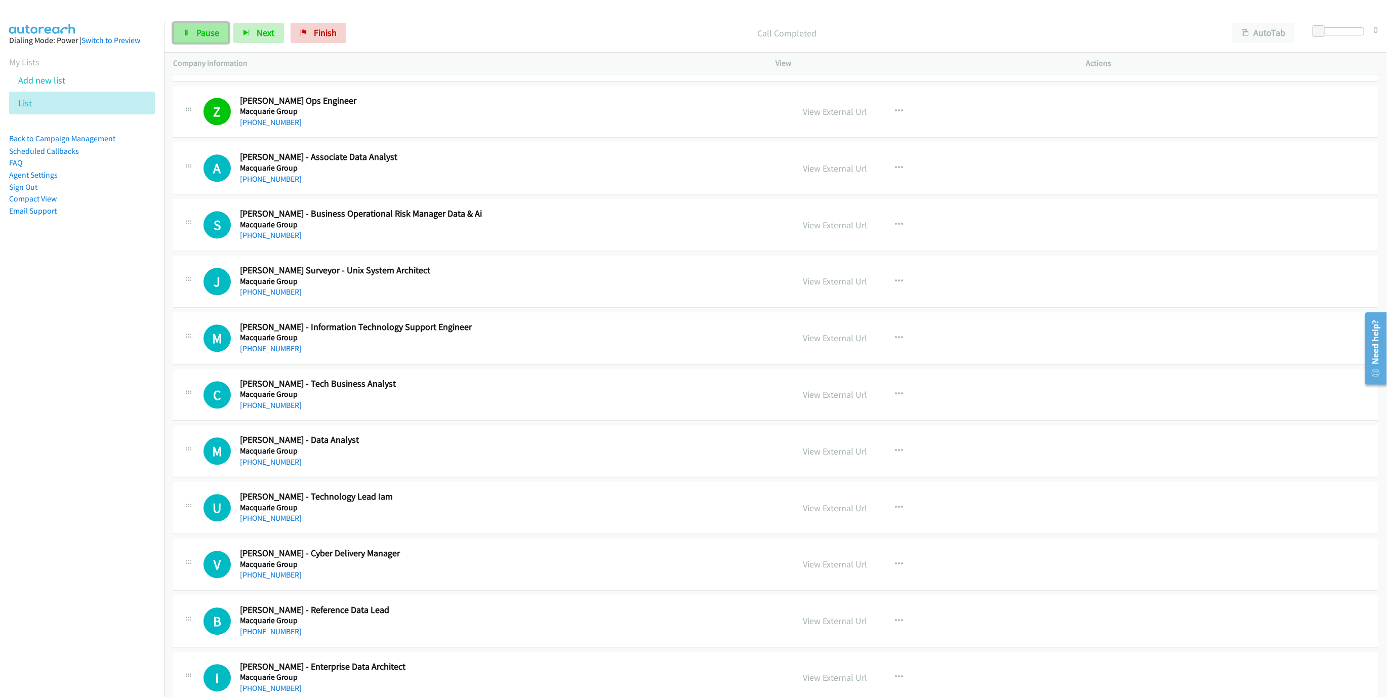
click at [191, 32] on link "Pause" at bounding box center [201, 33] width 56 height 20
click at [191, 32] on link "Start Calls" at bounding box center [209, 33] width 72 height 20
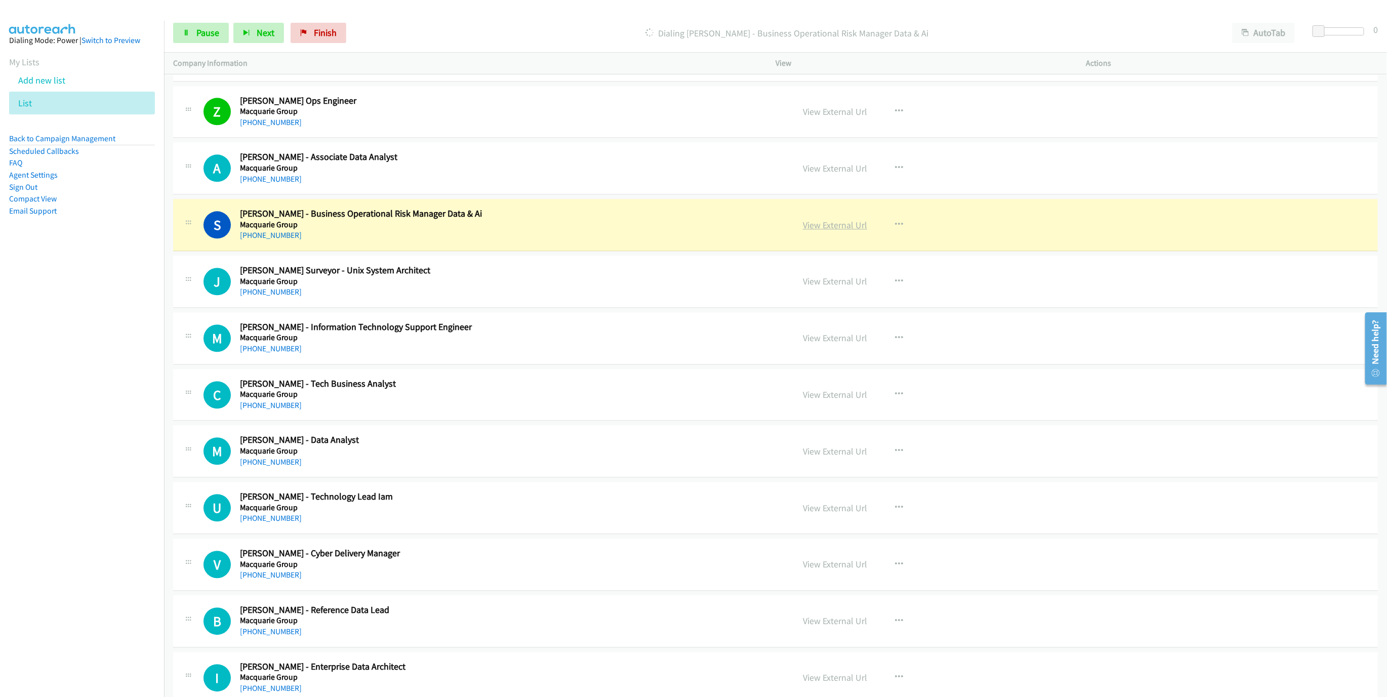
click at [840, 231] on link "View External Url" at bounding box center [835, 225] width 64 height 12
click at [1135, 20] on div "Start Calls Pause Next Finish Dialing [PERSON_NAME] - Business Operational Risk…" at bounding box center [775, 33] width 1223 height 39
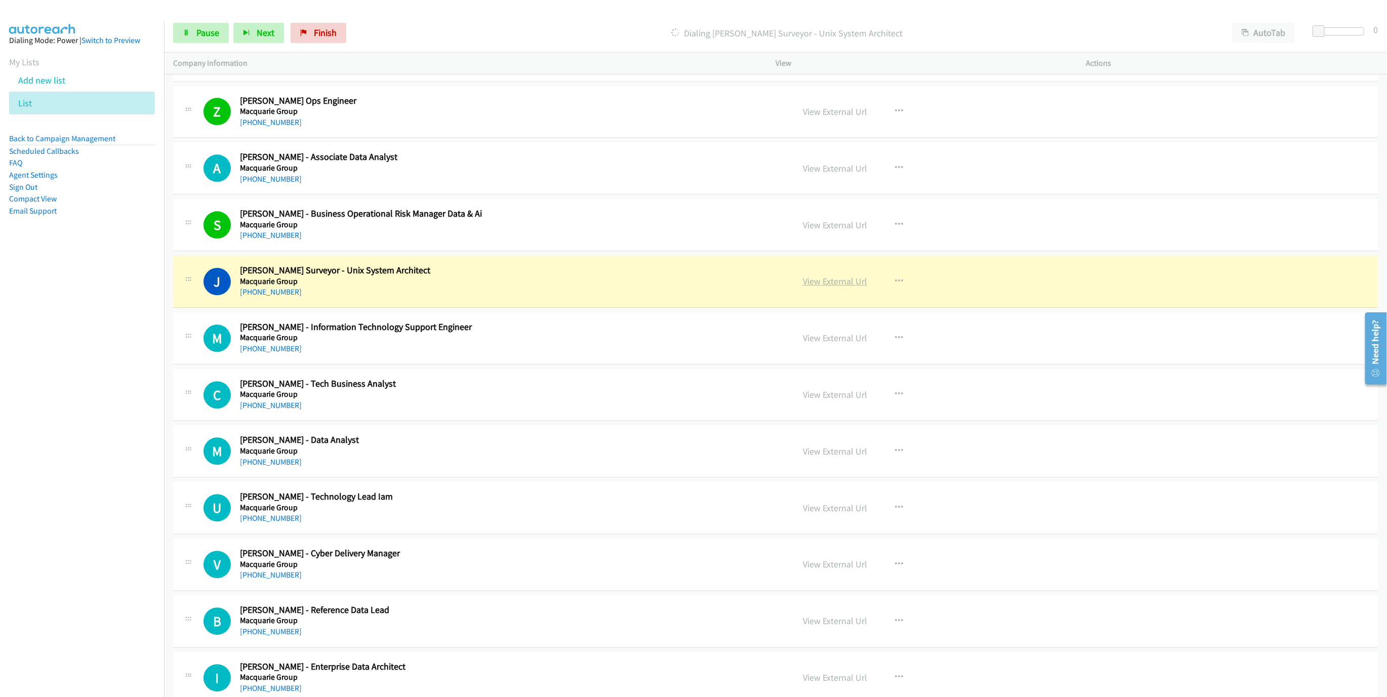
click at [812, 287] on link "View External Url" at bounding box center [835, 281] width 64 height 12
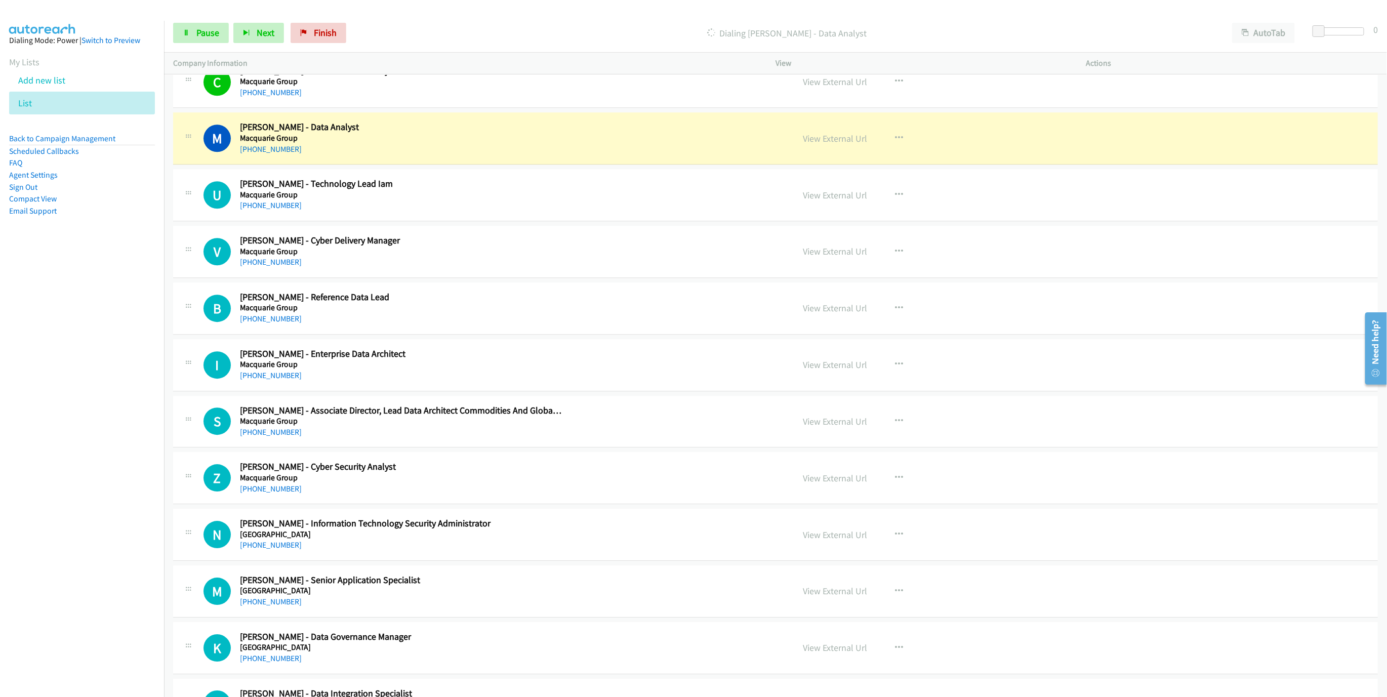
scroll to position [2076, 0]
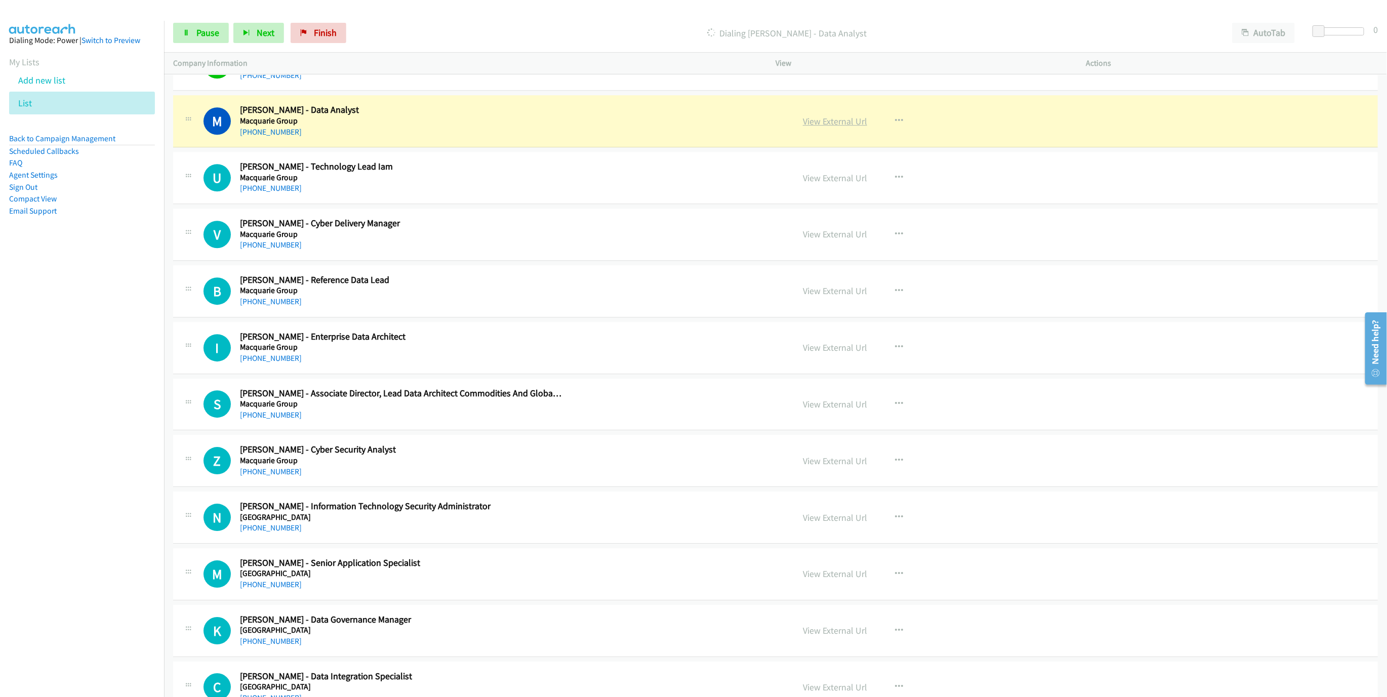
click at [825, 127] on link "View External Url" at bounding box center [835, 121] width 64 height 12
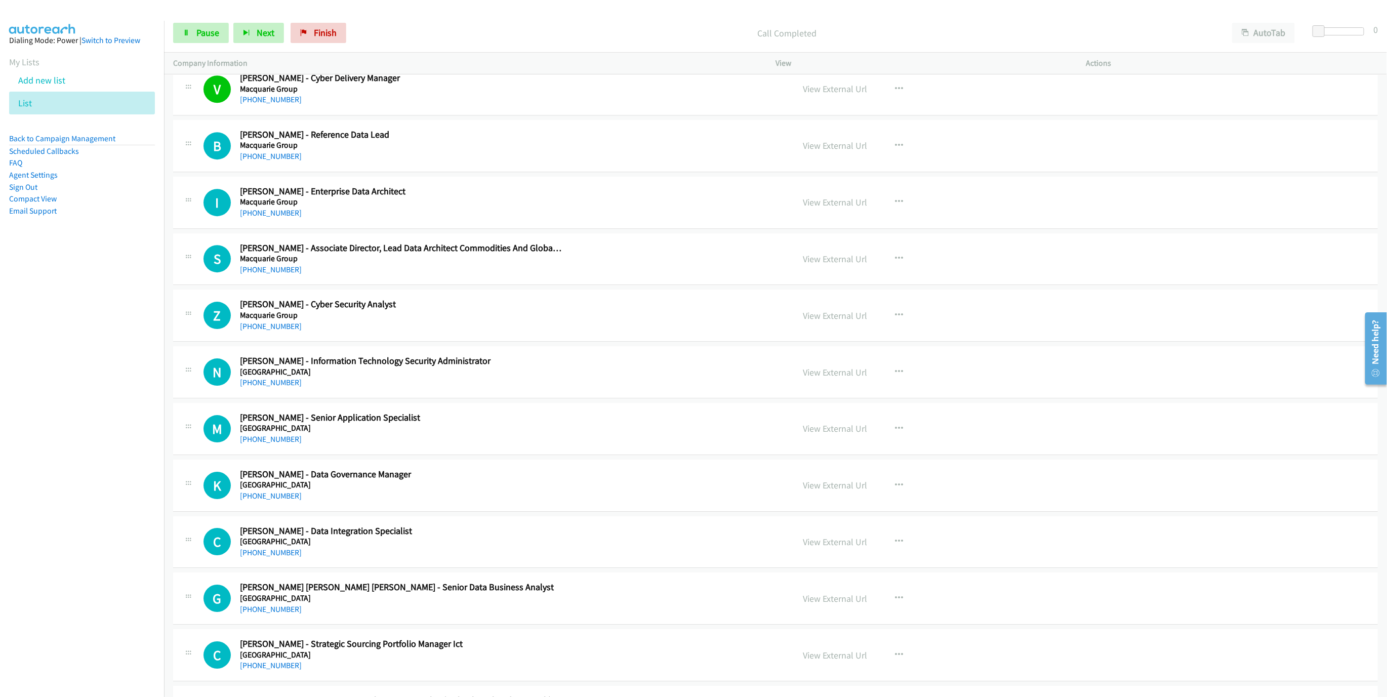
scroll to position [2228, 0]
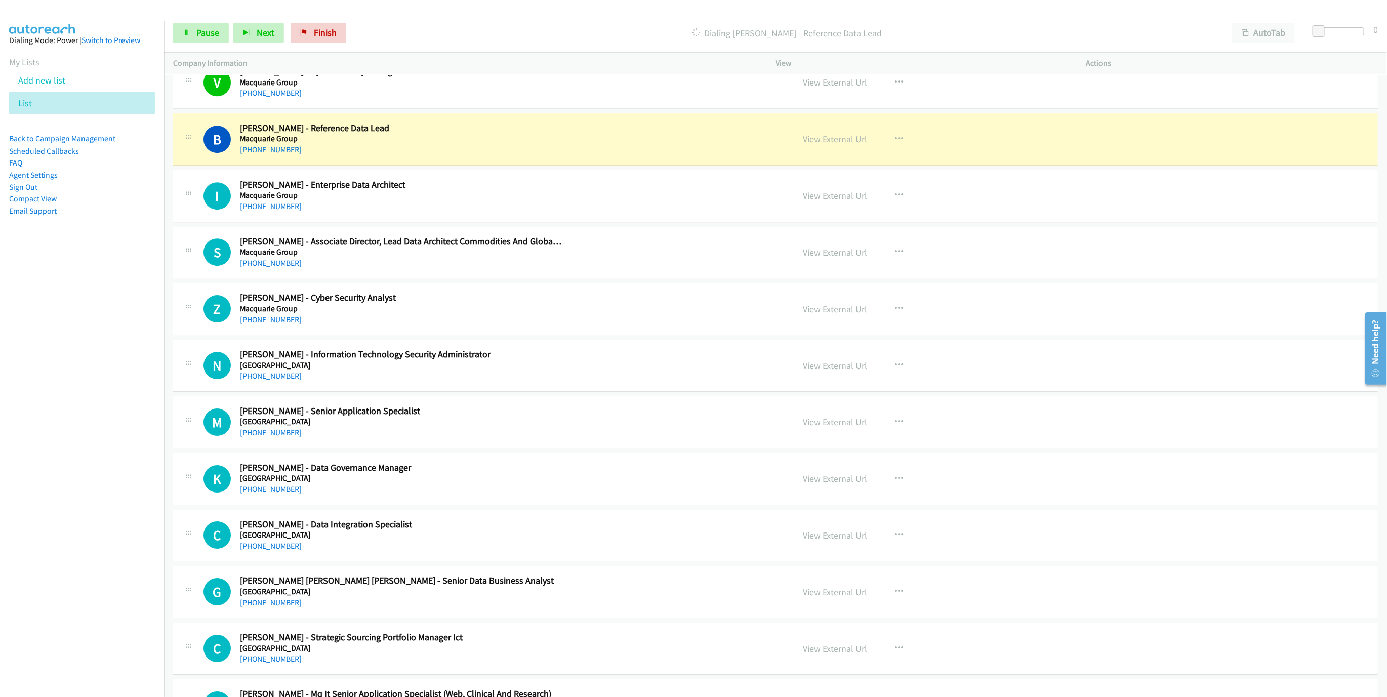
click at [72, 326] on nav "Dialing Mode: Power | Switch to Preview My Lists Add new list List Back to Camp…" at bounding box center [82, 369] width 164 height 697
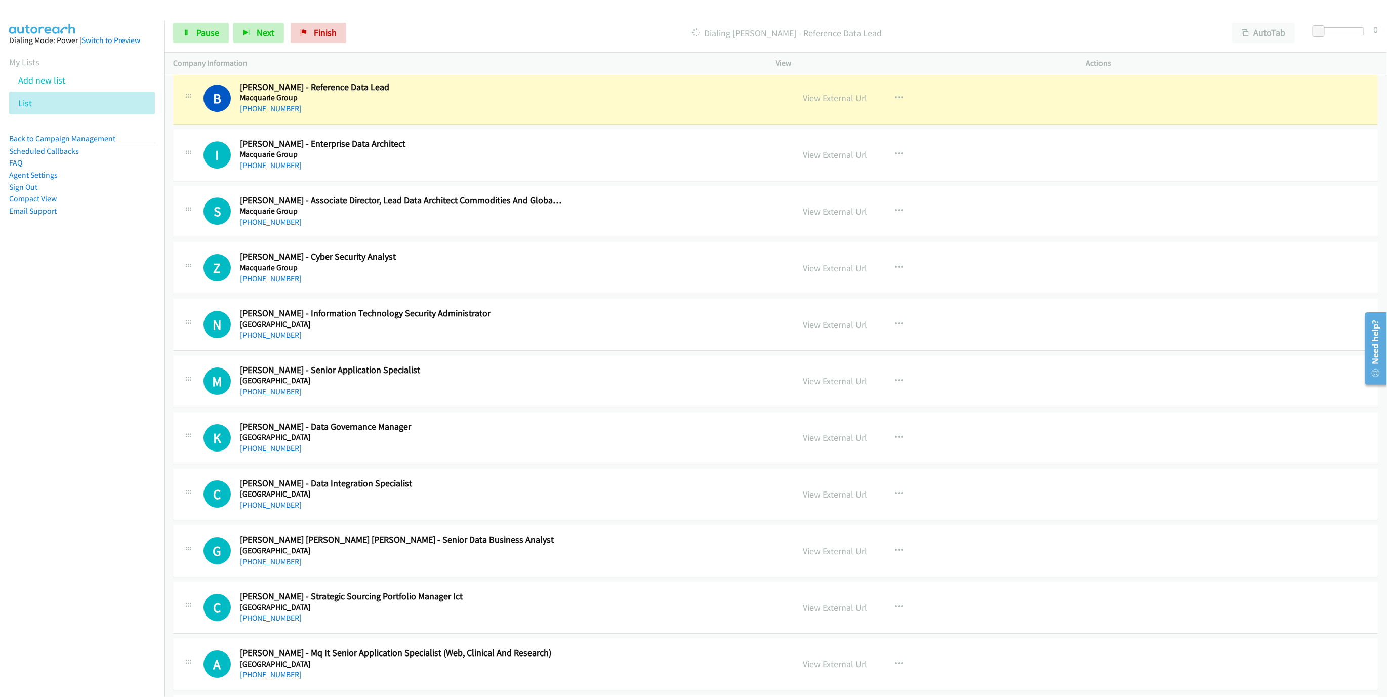
scroll to position [2274, 0]
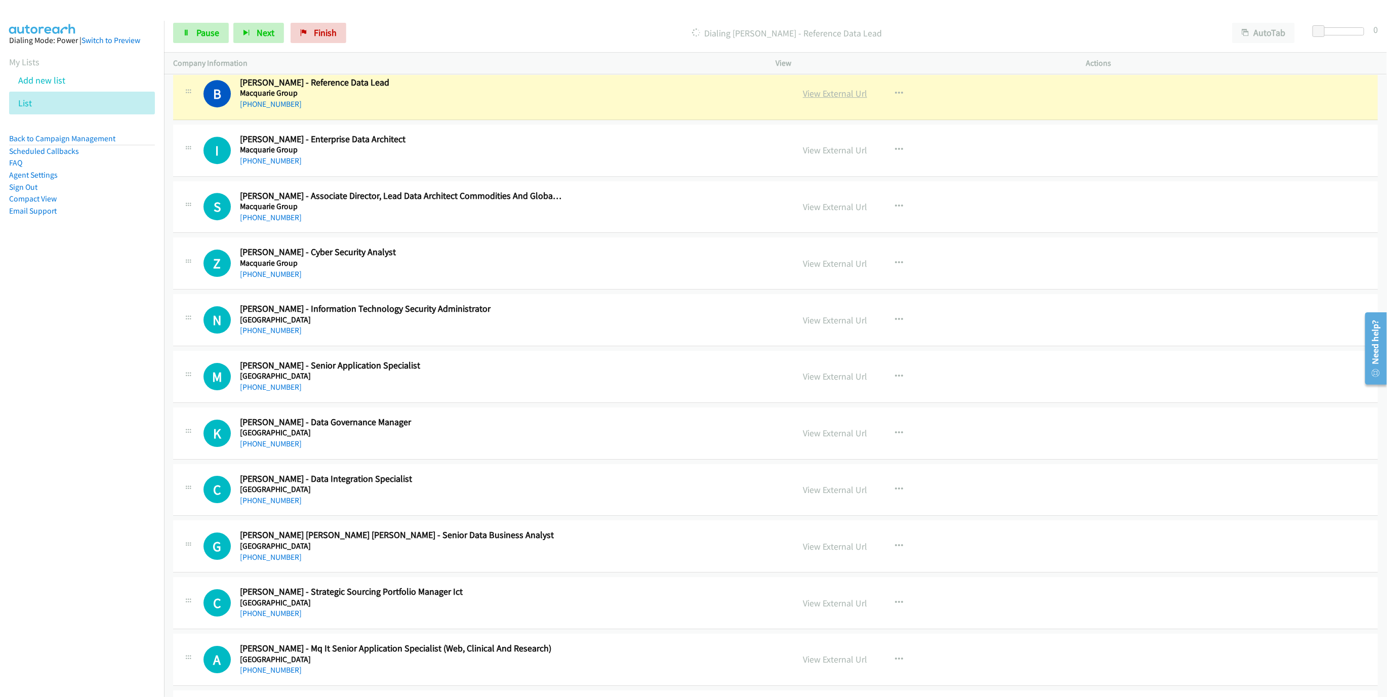
click at [834, 99] on link "View External Url" at bounding box center [835, 94] width 64 height 12
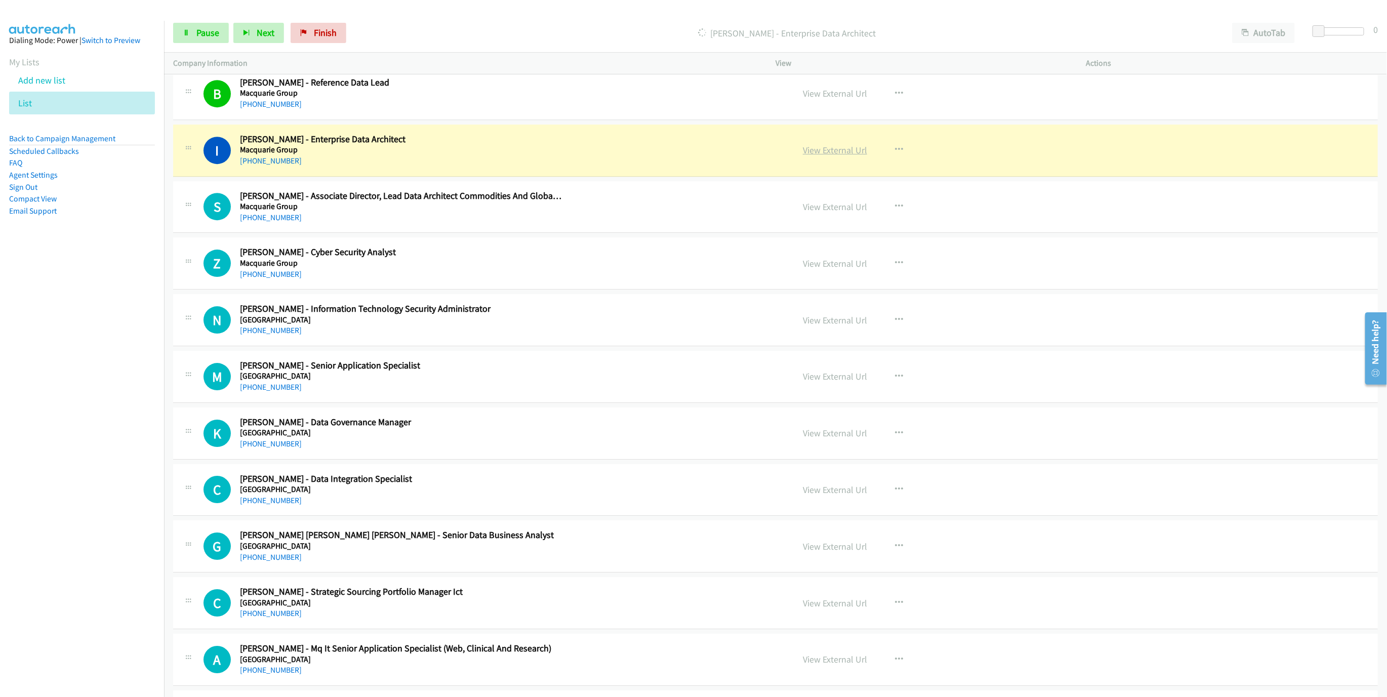
click at [822, 156] on link "View External Url" at bounding box center [835, 150] width 64 height 12
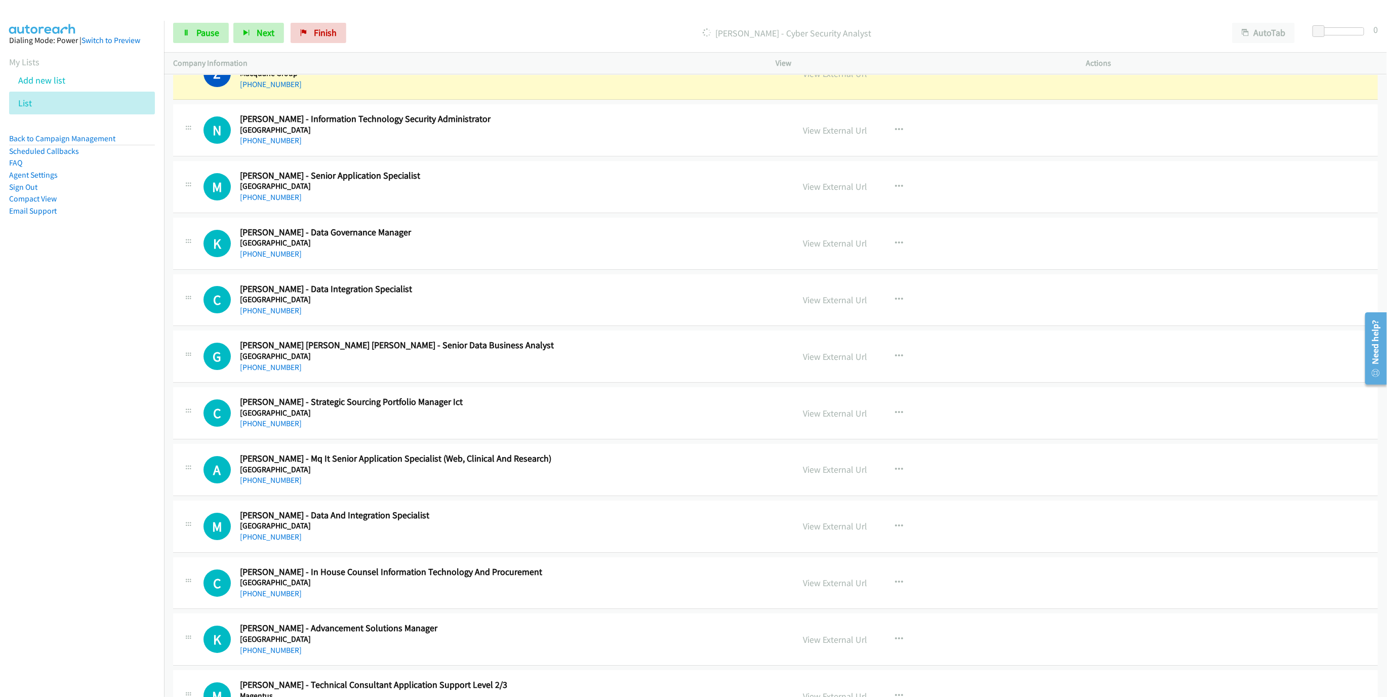
scroll to position [2501, 0]
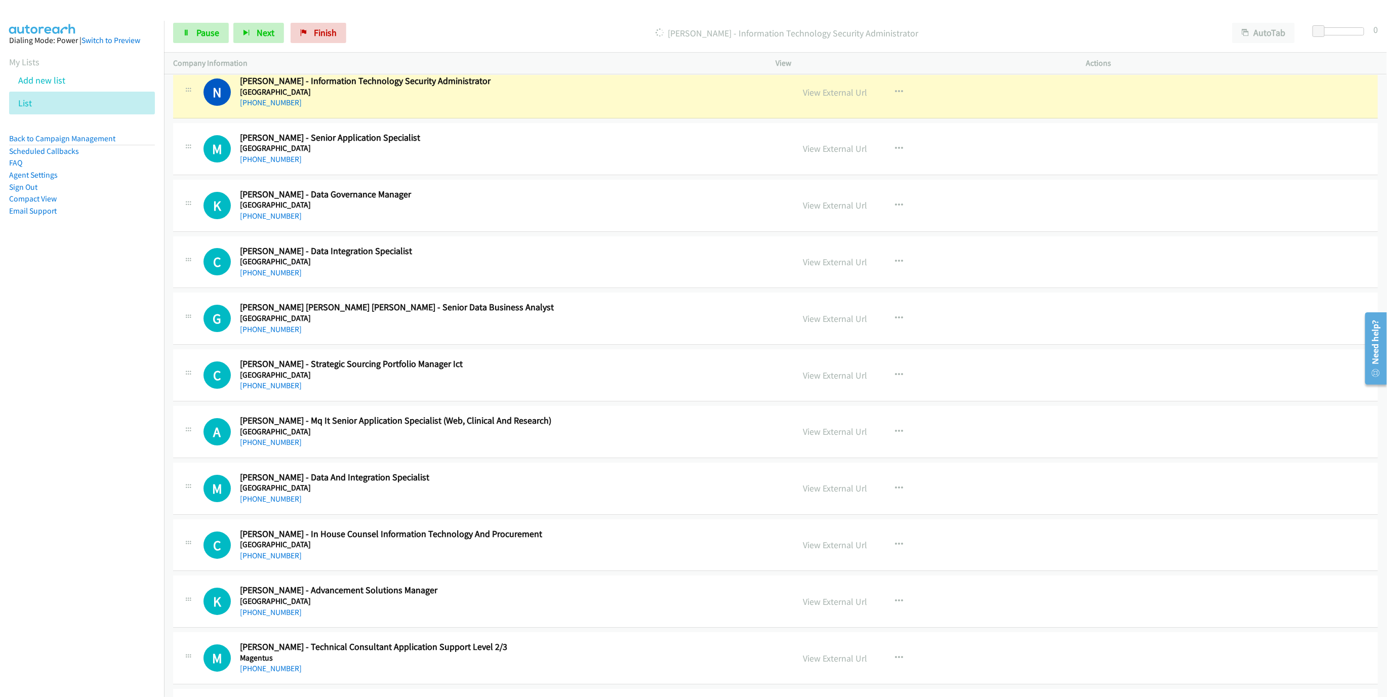
click at [829, 109] on div "View External Url View External Url Schedule/Manage Callback Start Calls Here R…" at bounding box center [953, 91] width 319 height 33
click at [839, 98] on link "View External Url" at bounding box center [835, 93] width 64 height 12
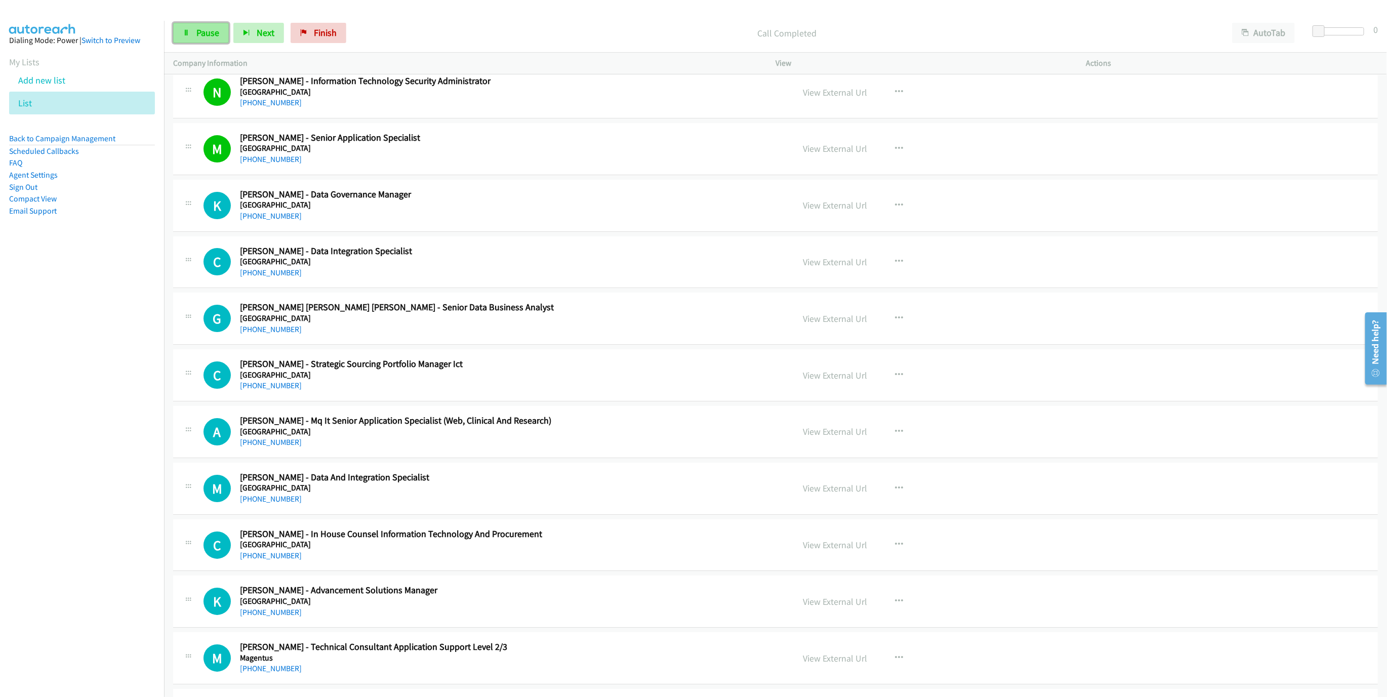
click at [208, 32] on span "Pause" at bounding box center [207, 33] width 23 height 12
click at [269, 164] on link "[PHONE_NUMBER]" at bounding box center [271, 159] width 62 height 10
click at [846, 154] on link "View External Url" at bounding box center [835, 149] width 64 height 12
click at [192, 34] on link "Start Calls" at bounding box center [209, 33] width 72 height 20
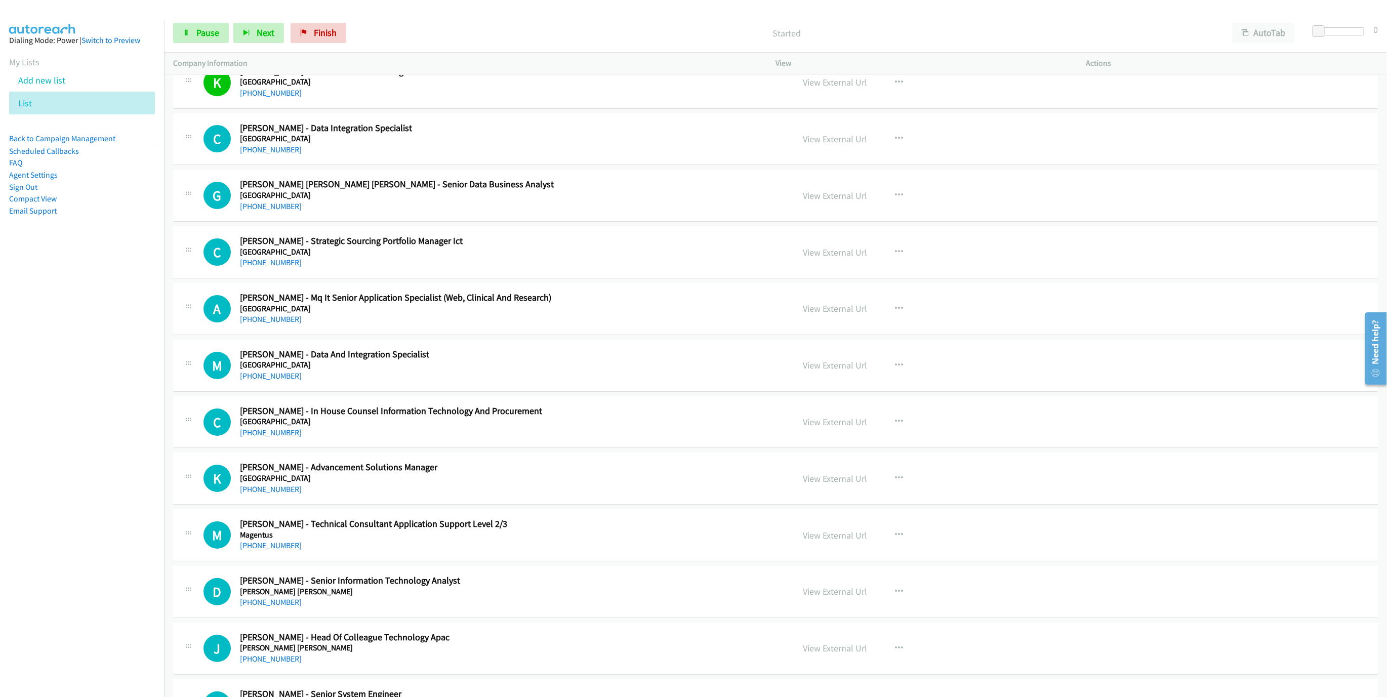
scroll to position [2653, 0]
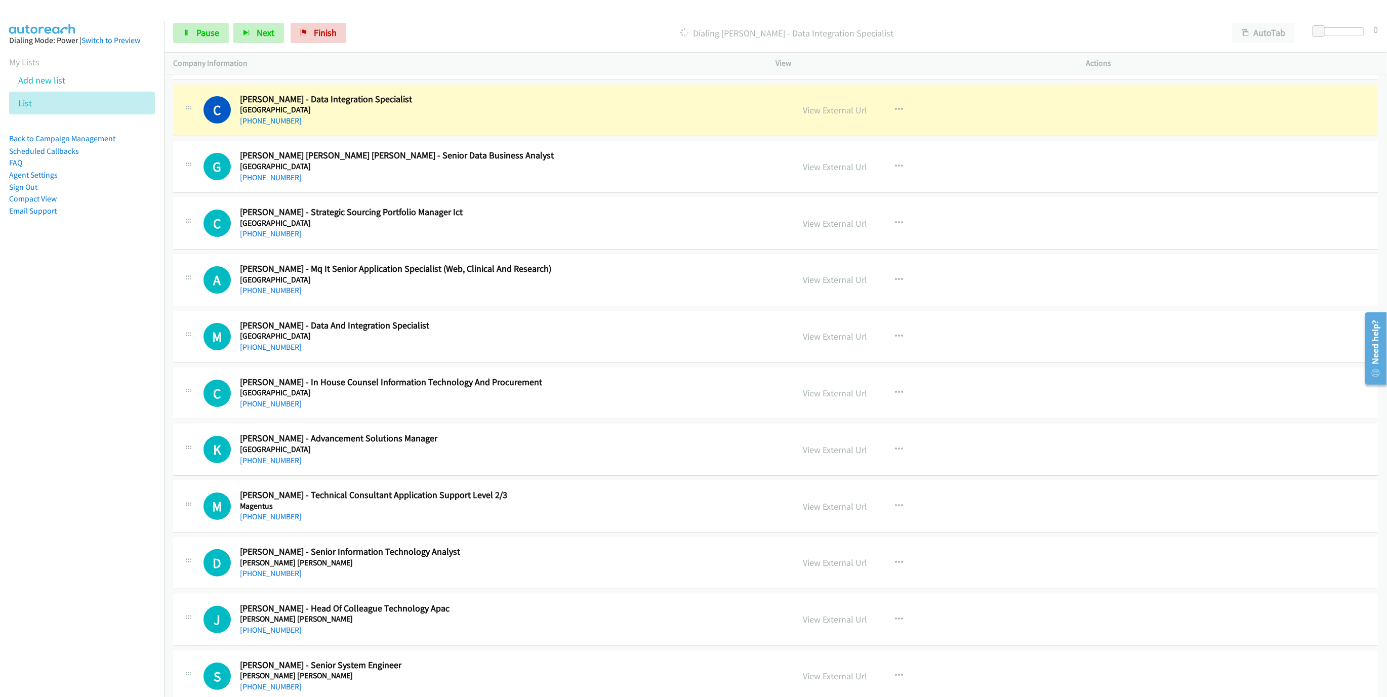
drag, startPoint x: 139, startPoint y: 335, endPoint x: 167, endPoint y: 335, distance: 28.3
click at [139, 335] on nav "Dialing Mode: Power | Switch to Preview My Lists Add new list List Back to Camp…" at bounding box center [82, 369] width 164 height 697
click at [843, 116] on link "View External Url" at bounding box center [835, 110] width 64 height 12
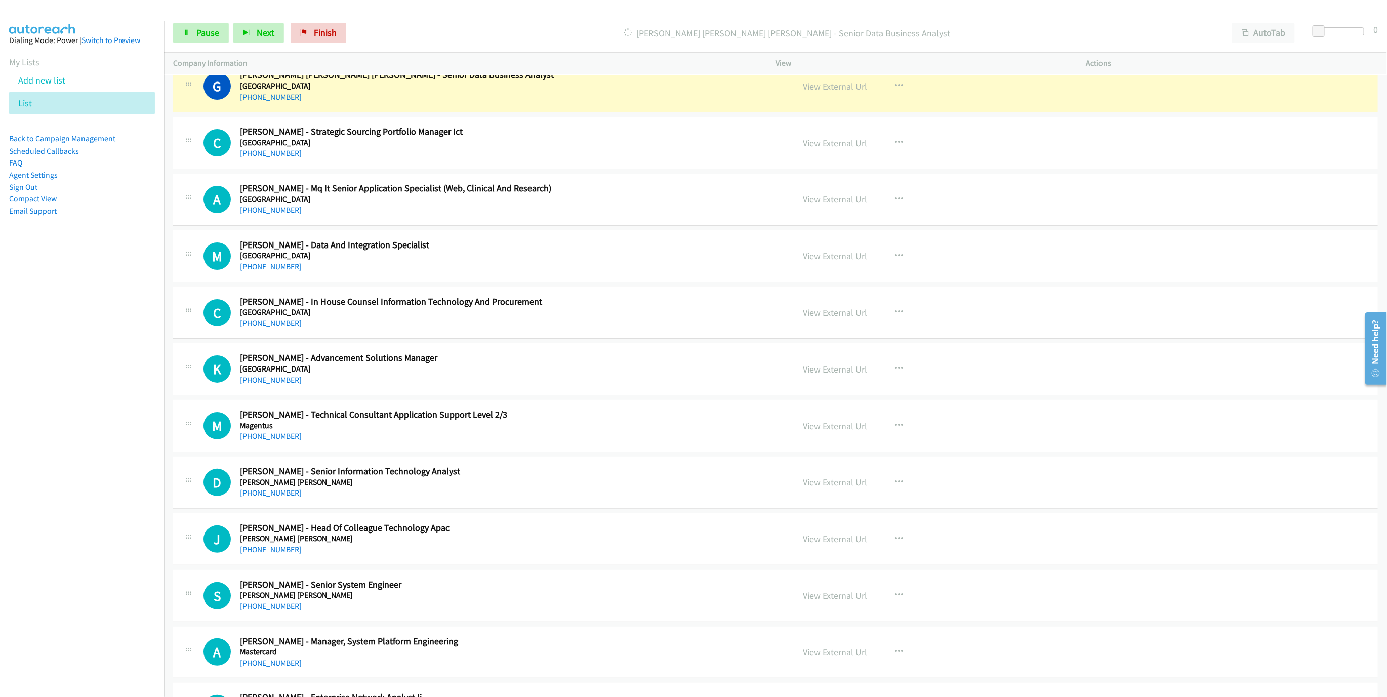
scroll to position [2729, 0]
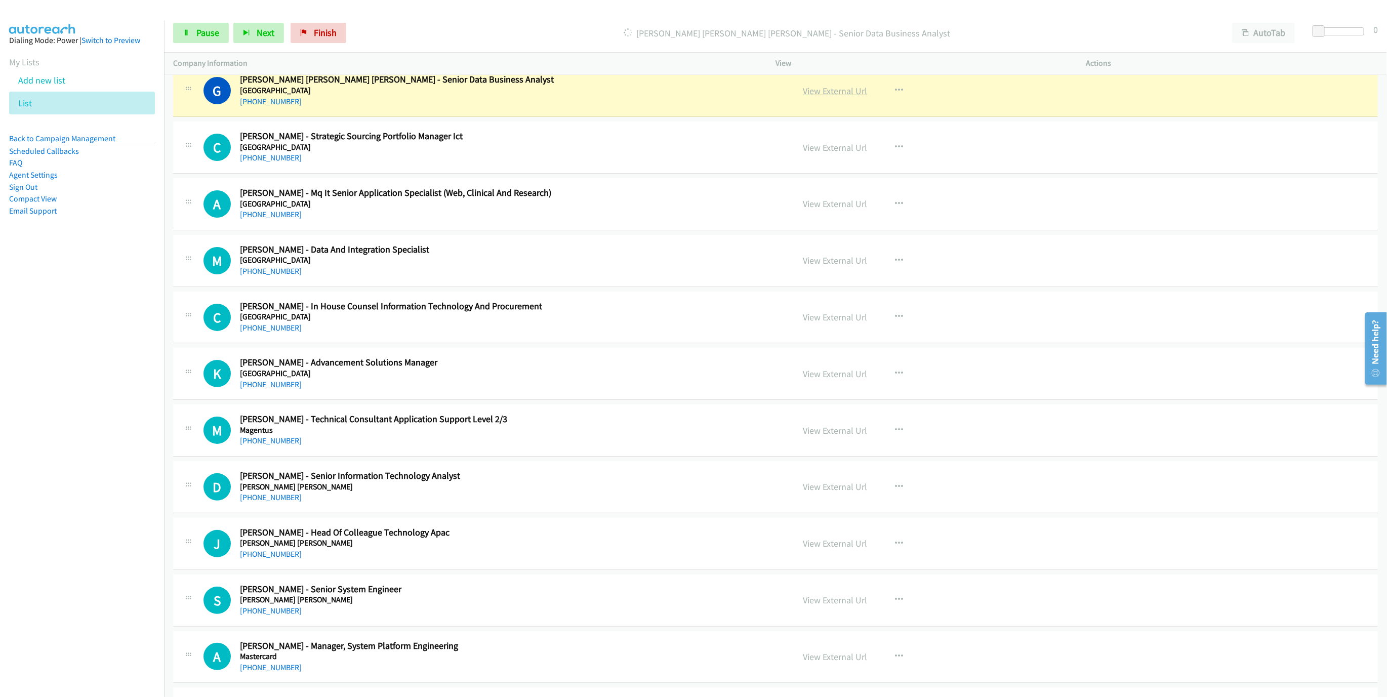
click at [841, 97] on link "View External Url" at bounding box center [835, 91] width 64 height 12
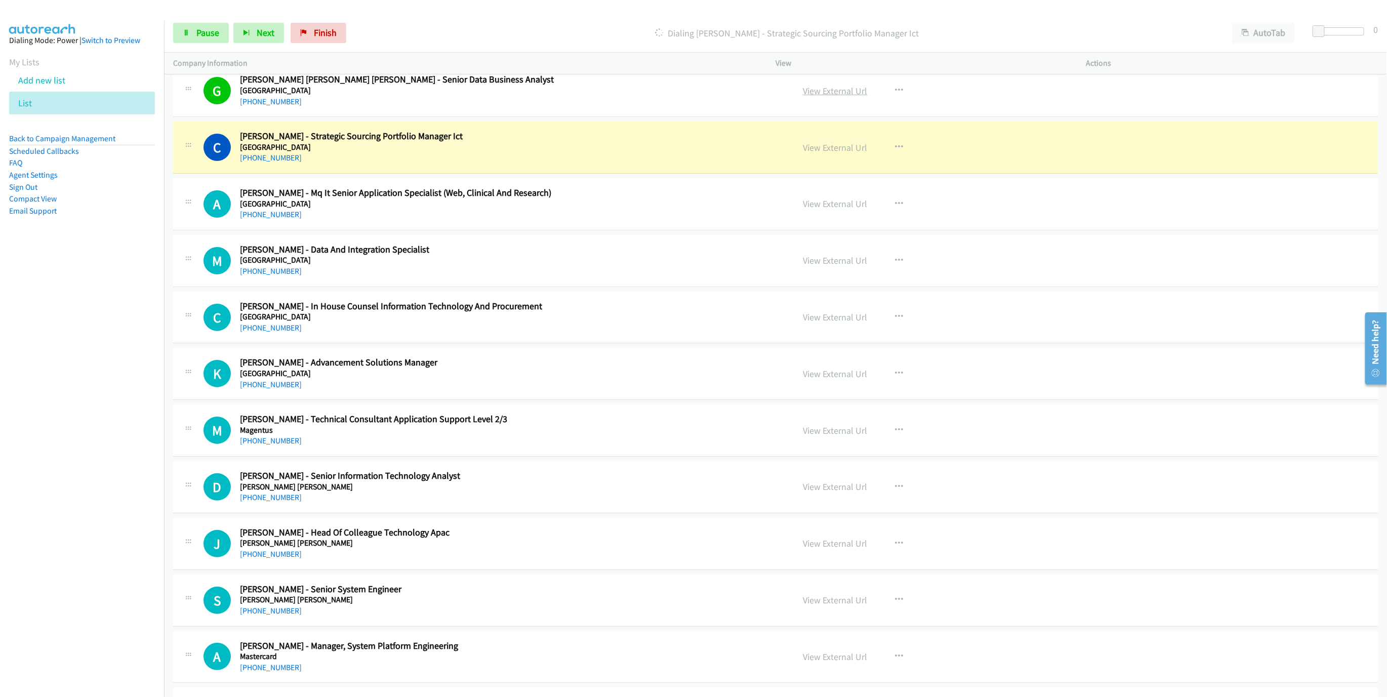
click at [832, 97] on link "View External Url" at bounding box center [835, 91] width 64 height 12
click at [820, 153] on link "View External Url" at bounding box center [835, 148] width 64 height 12
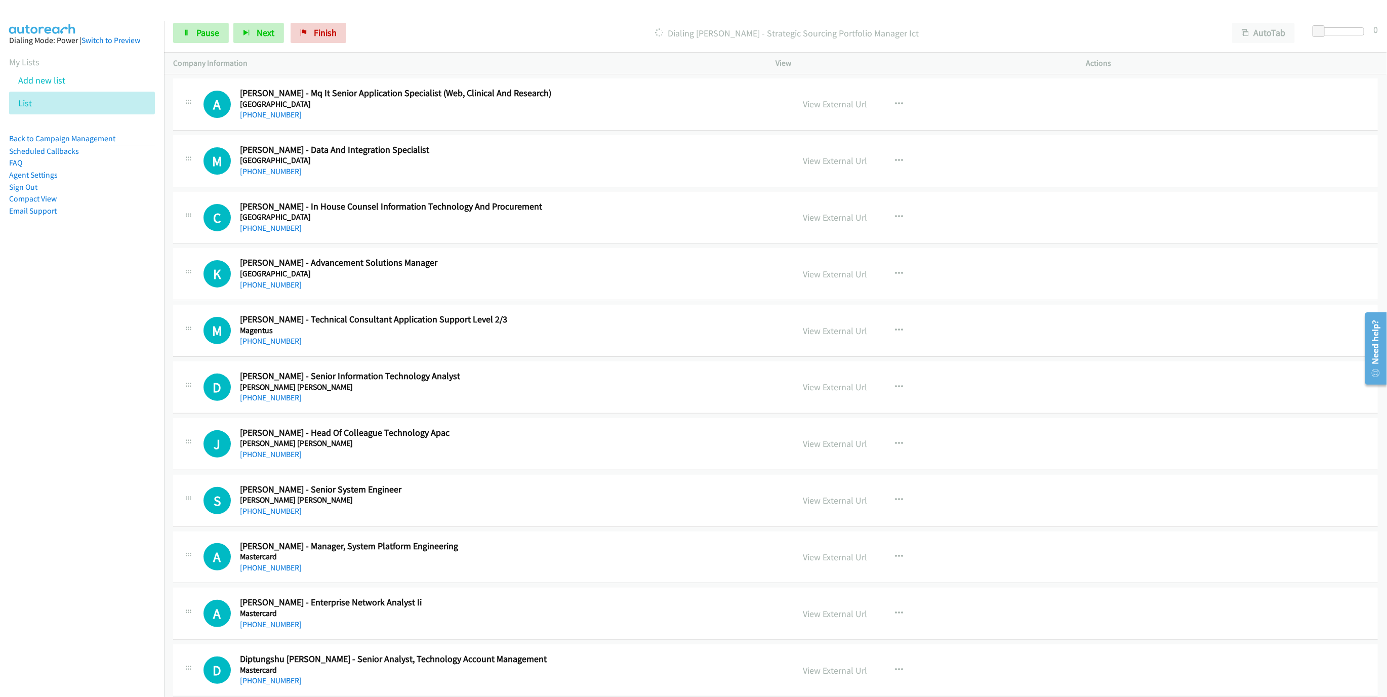
scroll to position [2881, 0]
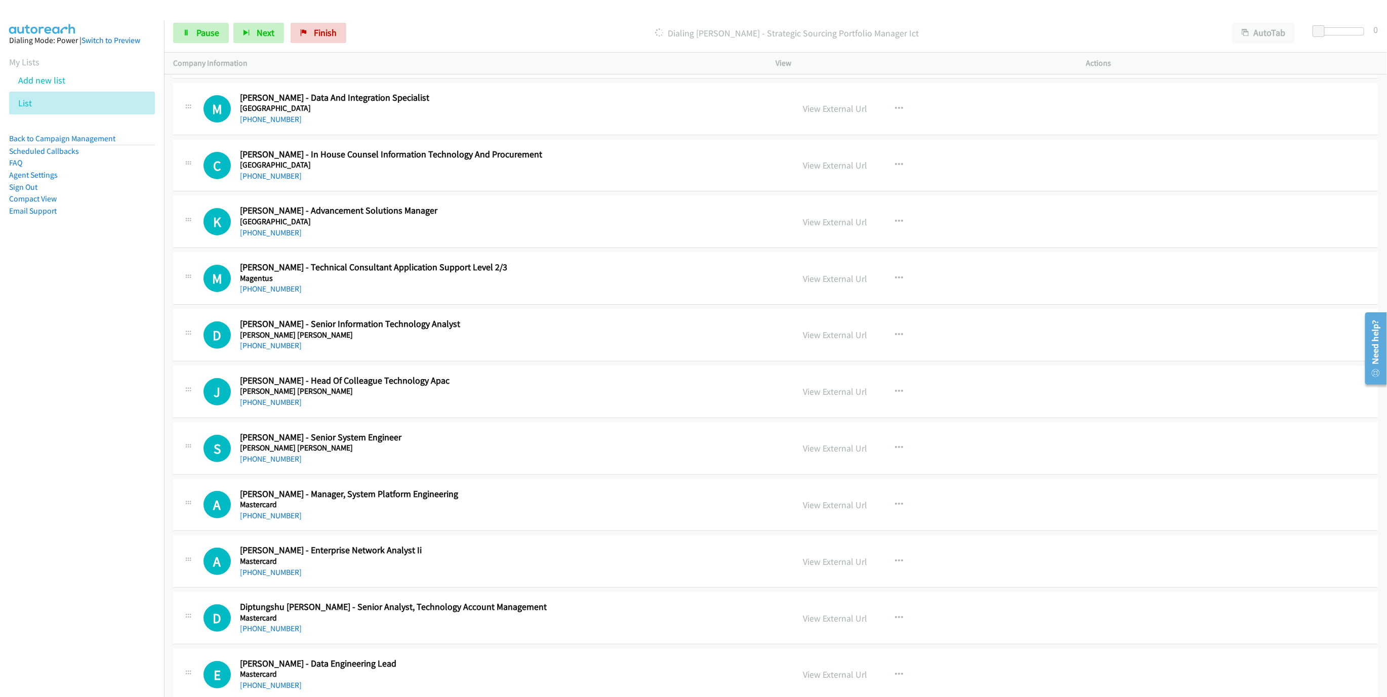
click at [479, 352] on div "[PHONE_NUMBER]" at bounding box center [401, 346] width 322 height 12
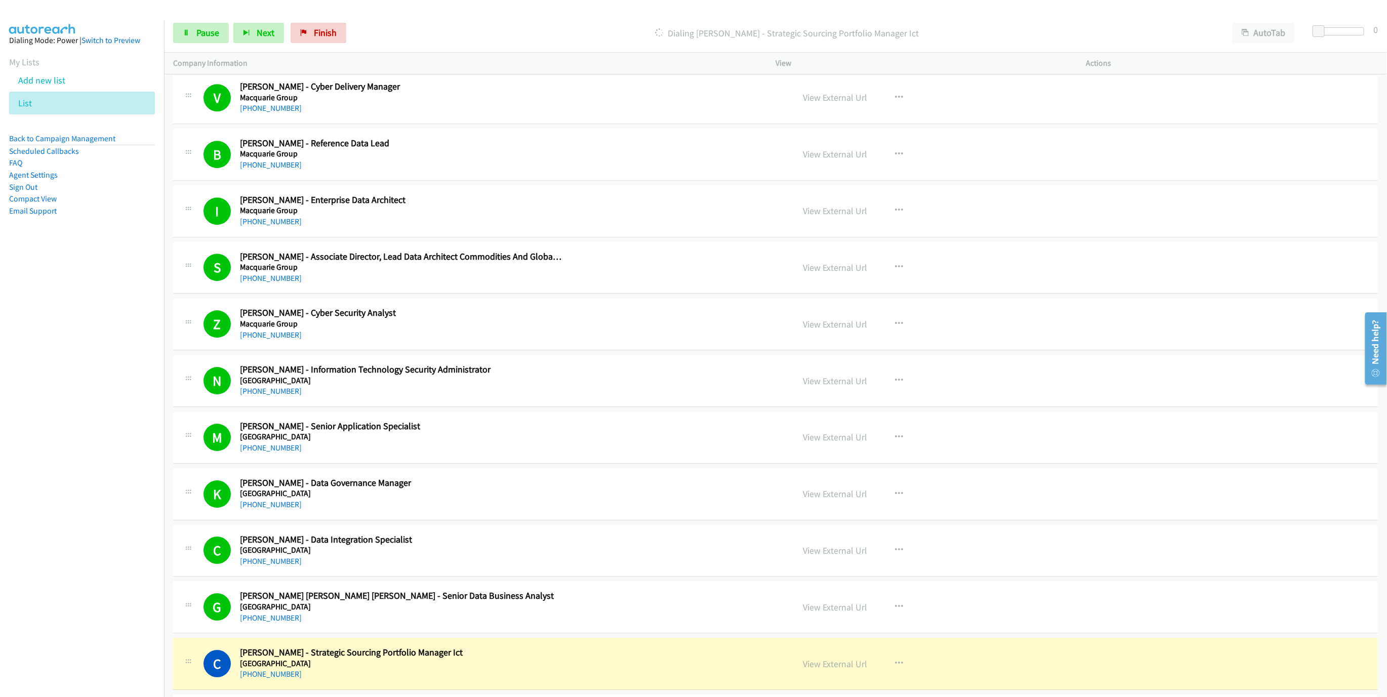
scroll to position [2668, 0]
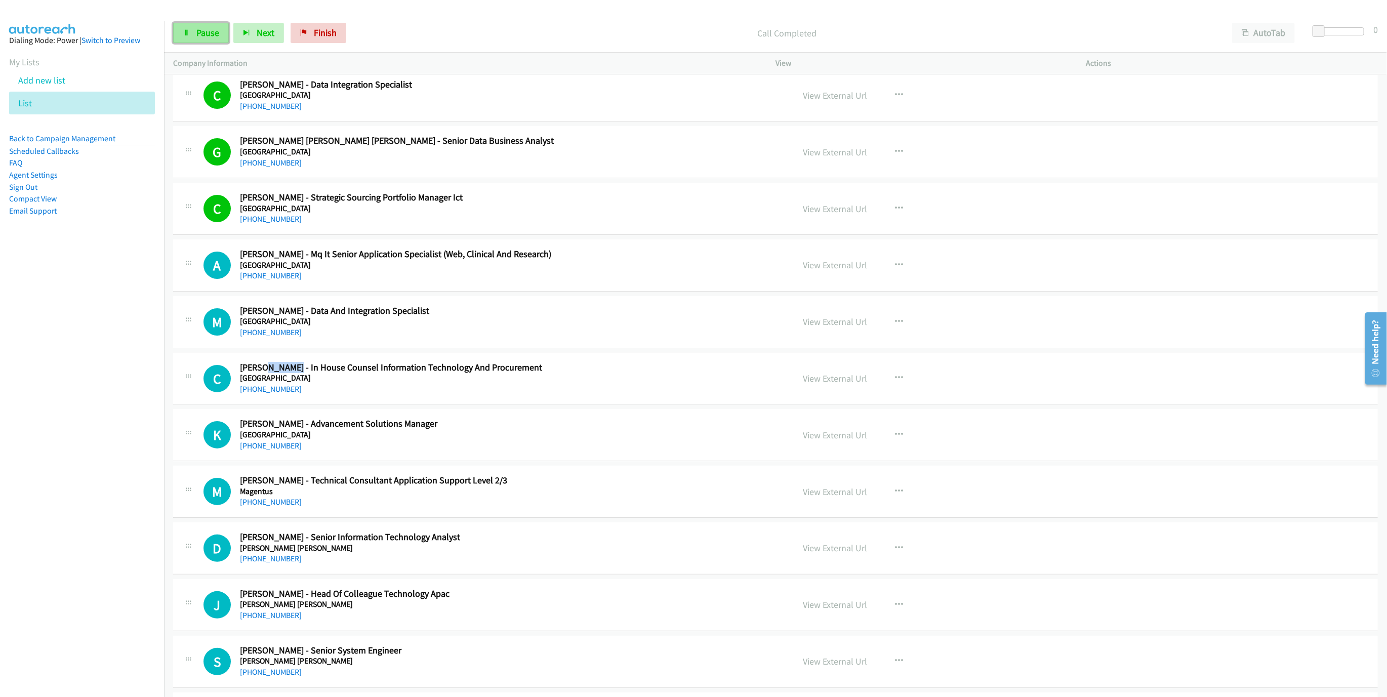
click at [210, 38] on span "Pause" at bounding box center [207, 33] width 23 height 12
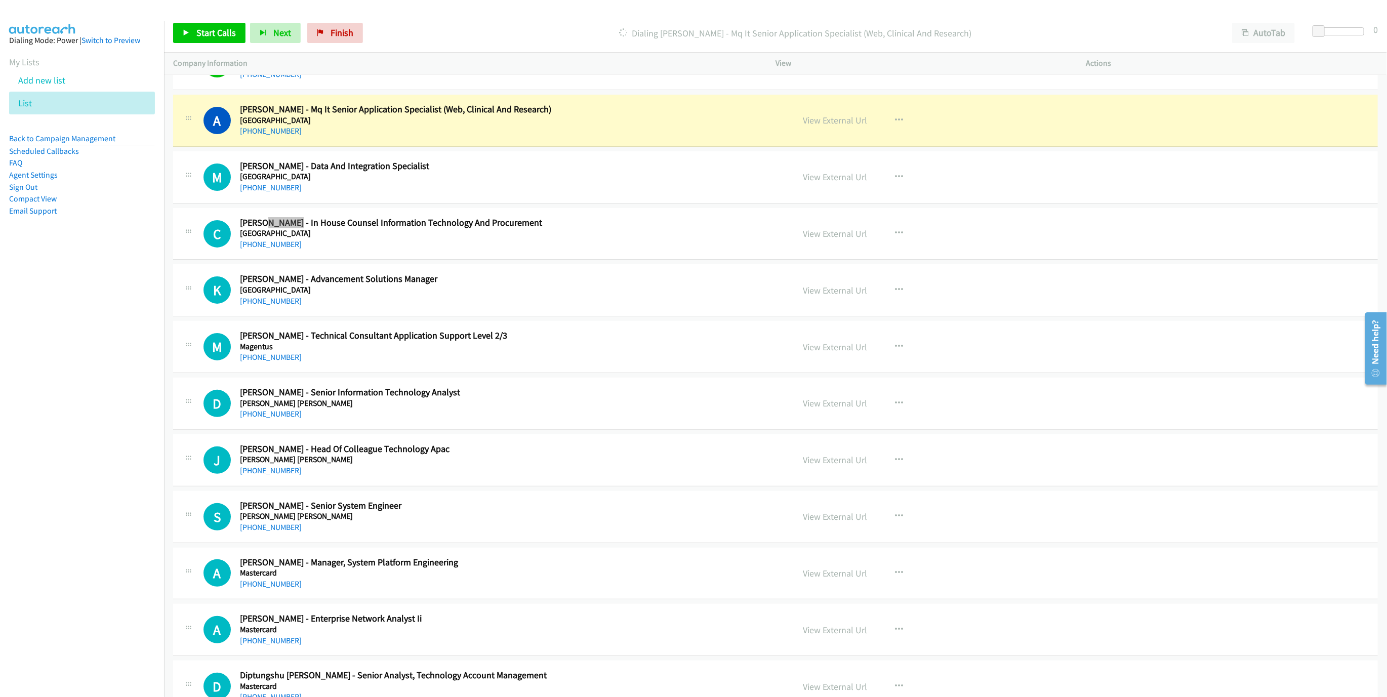
scroll to position [2820, 0]
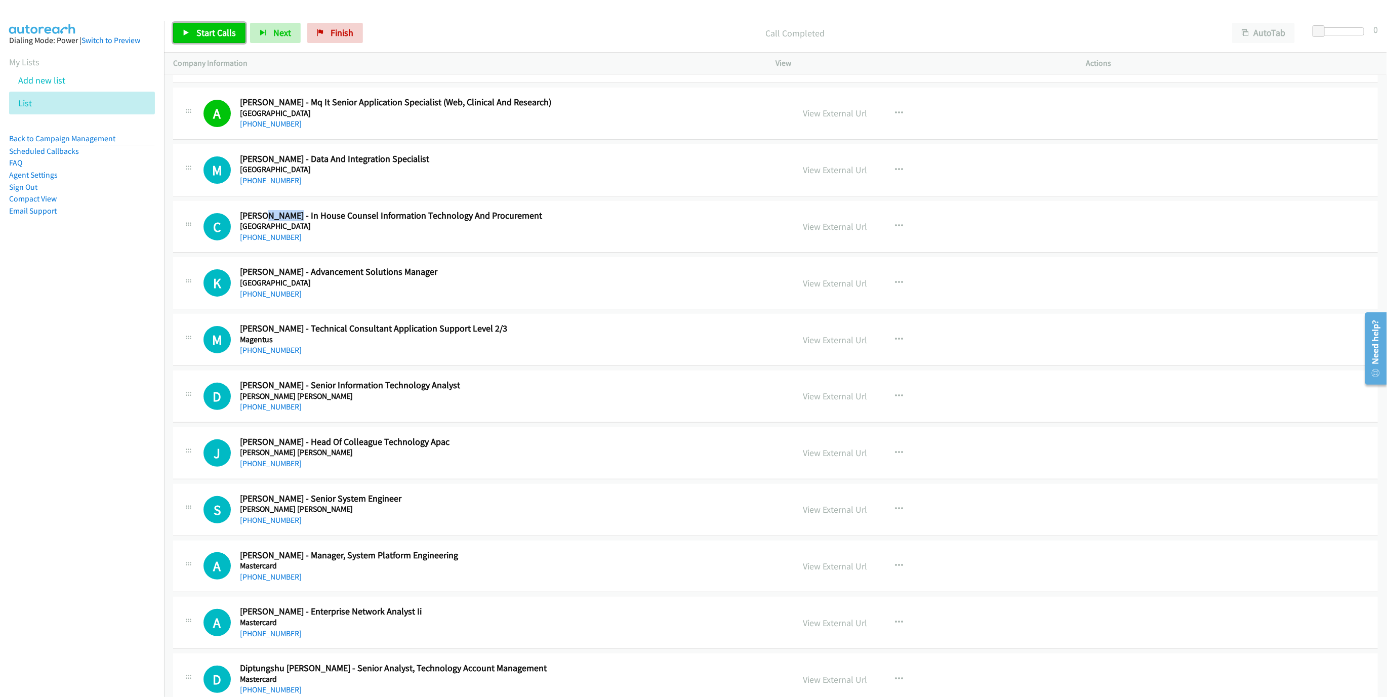
click at [225, 41] on link "Start Calls" at bounding box center [209, 33] width 72 height 20
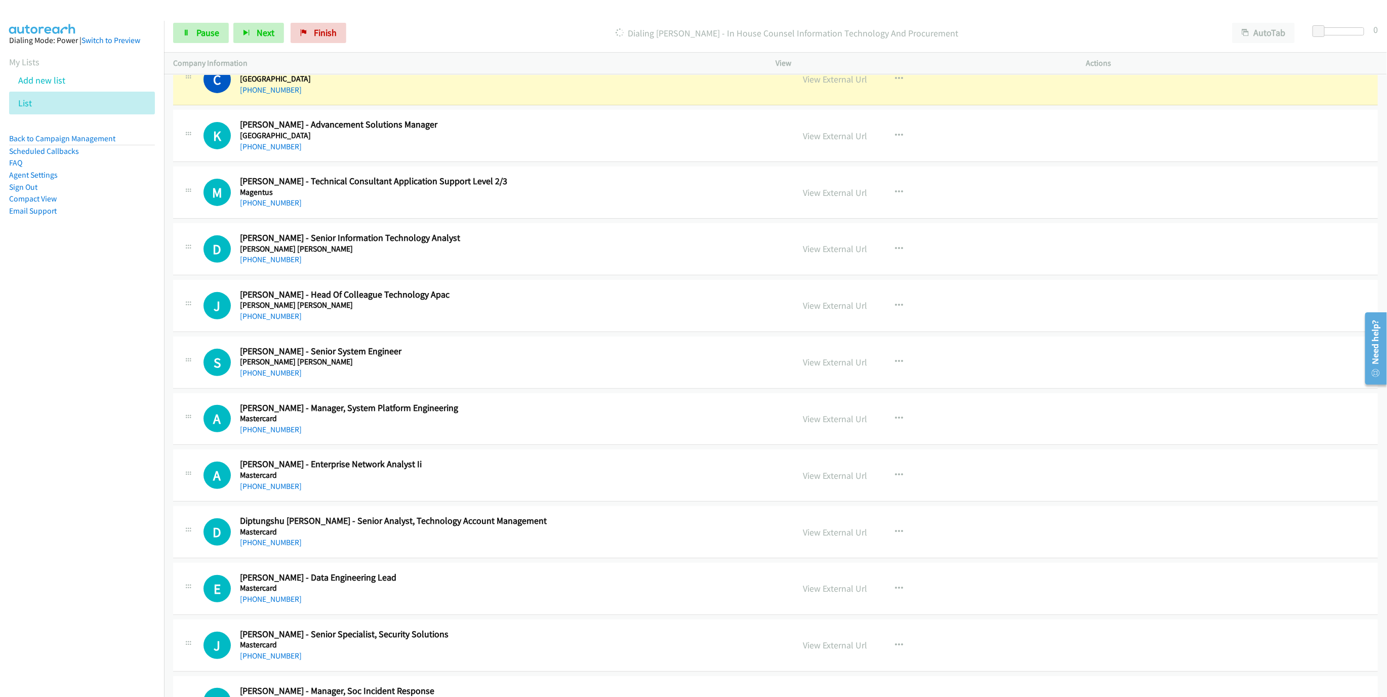
scroll to position [2972, 0]
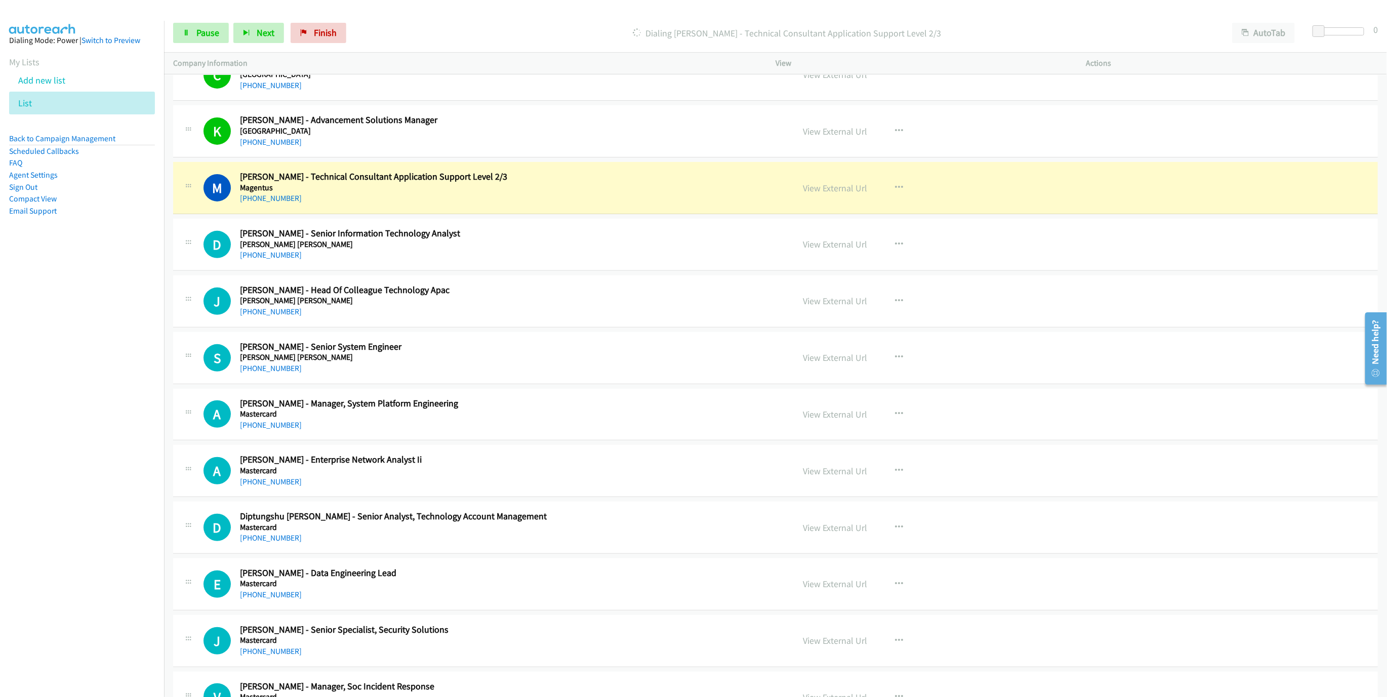
drag, startPoint x: 738, startPoint y: 199, endPoint x: 779, endPoint y: 197, distance: 40.5
click at [738, 199] on div "M Callback Scheduled [PERSON_NAME] - Technical Consultant Application Support L…" at bounding box center [493, 187] width 581 height 33
click at [825, 194] on link "View External Url" at bounding box center [835, 188] width 64 height 12
click at [205, 43] on link "Pause" at bounding box center [201, 33] width 56 height 20
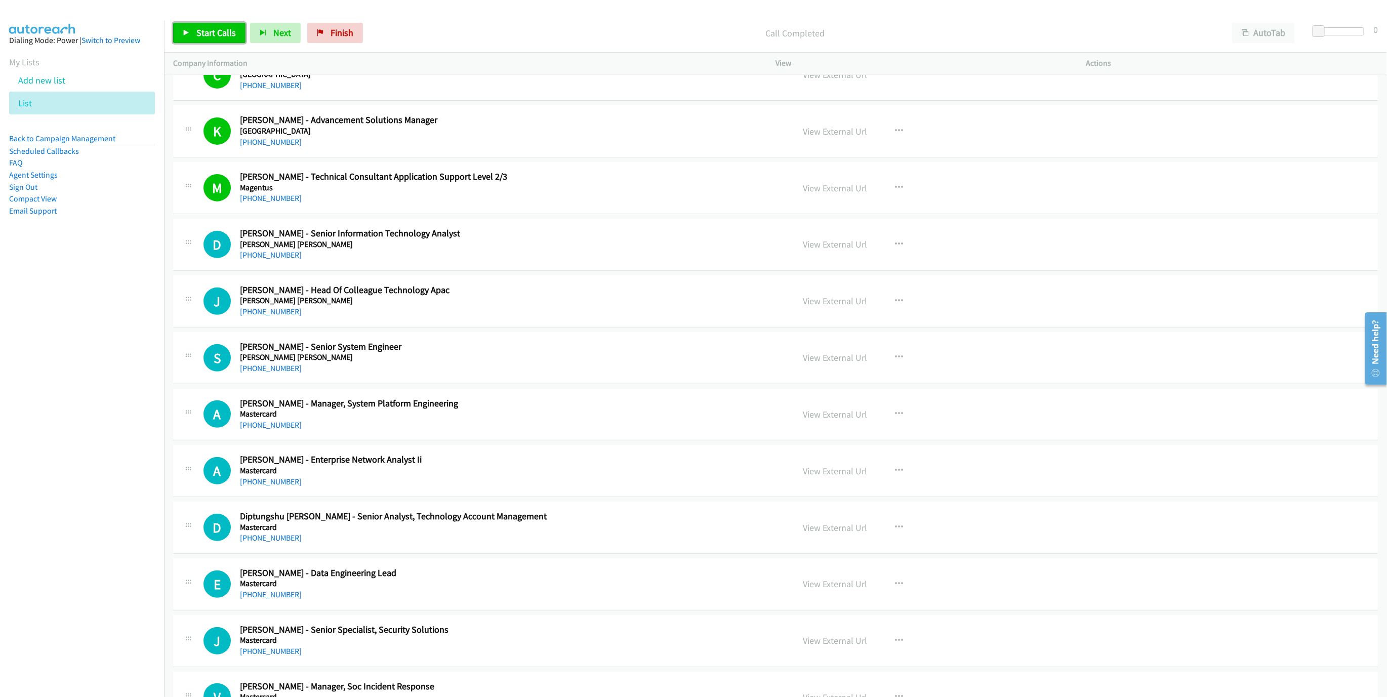
click at [223, 38] on span "Start Calls" at bounding box center [215, 33] width 39 height 12
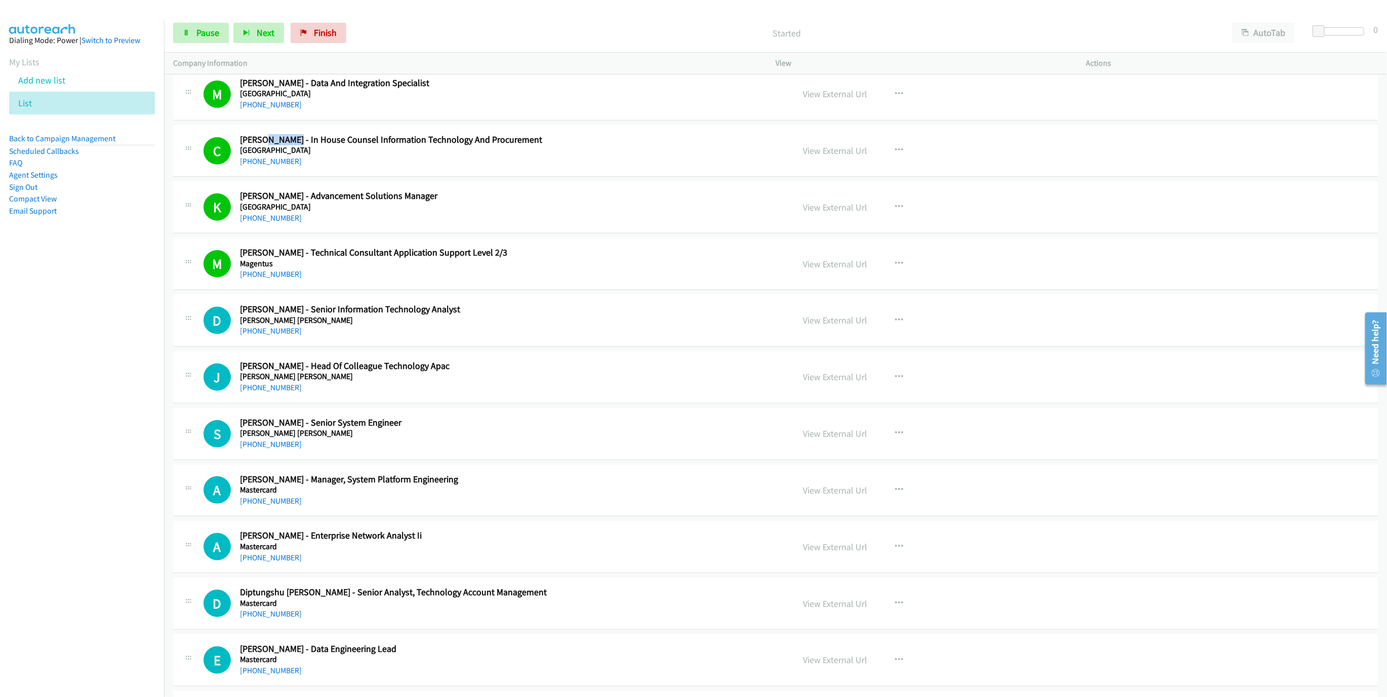
scroll to position [3033, 0]
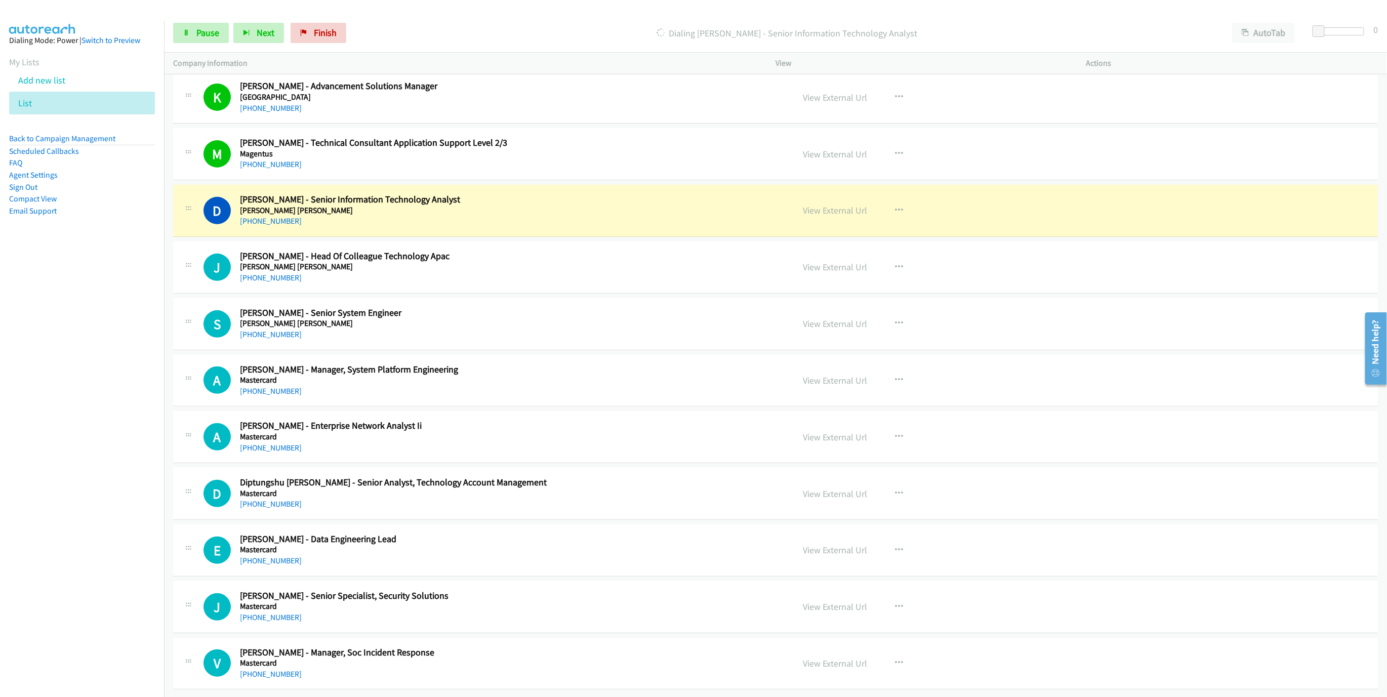
drag, startPoint x: 614, startPoint y: 219, endPoint x: 801, endPoint y: 219, distance: 186.8
click at [614, 219] on div "D Callback Scheduled [PERSON_NAME] - Senior Information Technology Analyst [PER…" at bounding box center [775, 211] width 1205 height 52
click at [832, 204] on link "View External Url" at bounding box center [835, 210] width 64 height 12
click at [207, 29] on span "Pause" at bounding box center [207, 33] width 23 height 12
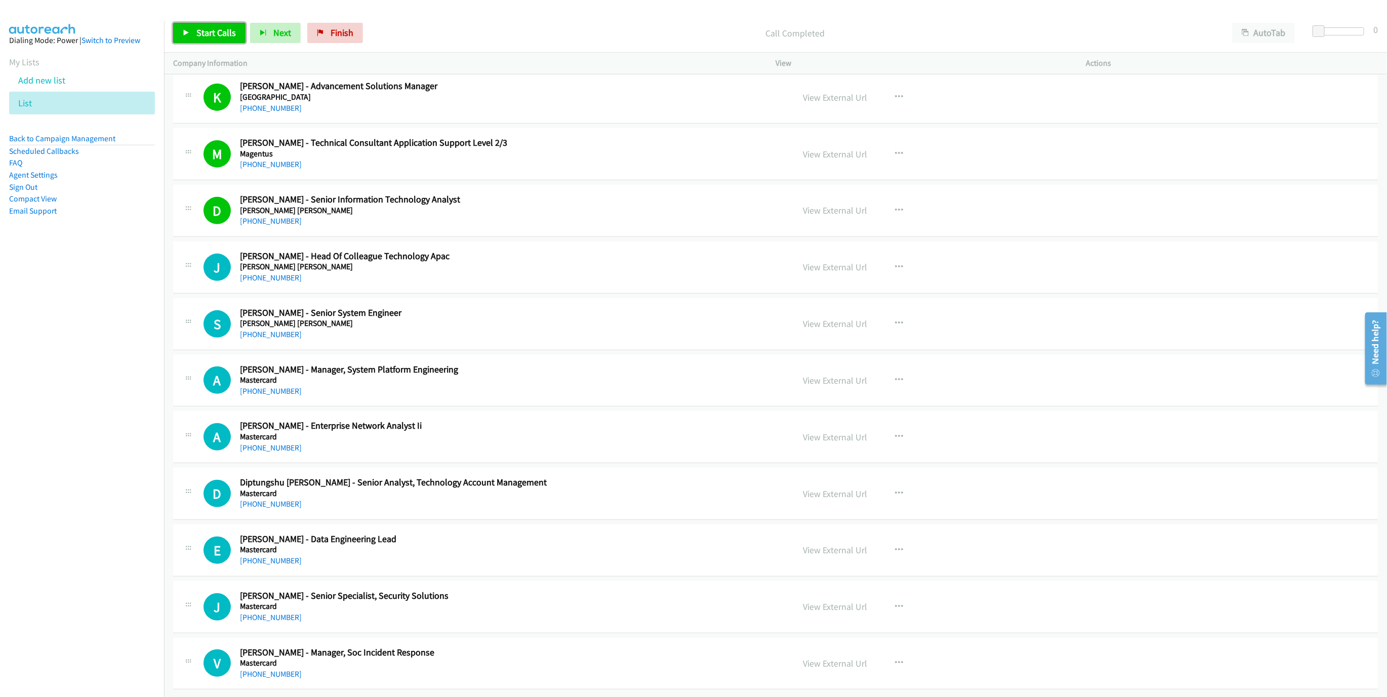
click at [193, 35] on link "Start Calls" at bounding box center [209, 33] width 72 height 20
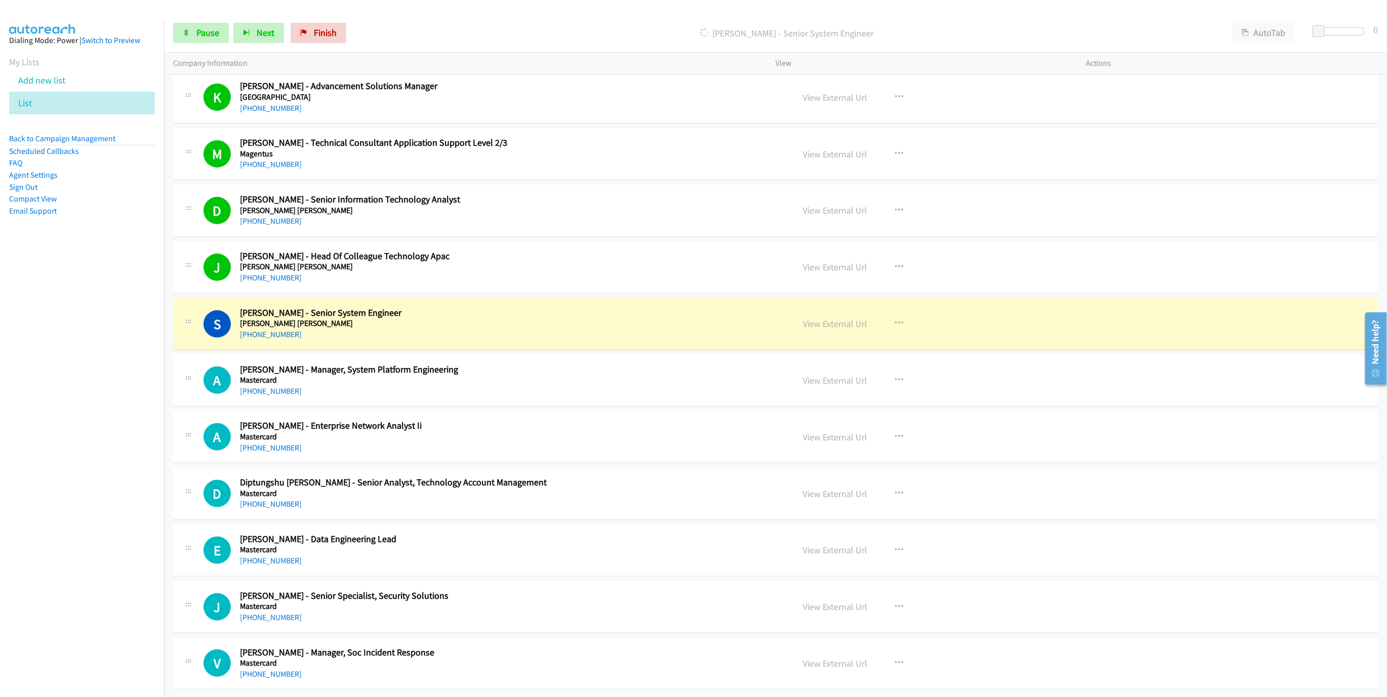
drag, startPoint x: 585, startPoint y: 293, endPoint x: 641, endPoint y: 308, distance: 57.7
click at [585, 298] on div "S Callback Scheduled [PERSON_NAME] - Senior System Engineer [PERSON_NAME] [PERS…" at bounding box center [775, 324] width 1205 height 52
click at [831, 318] on link "View External Url" at bounding box center [835, 324] width 64 height 12
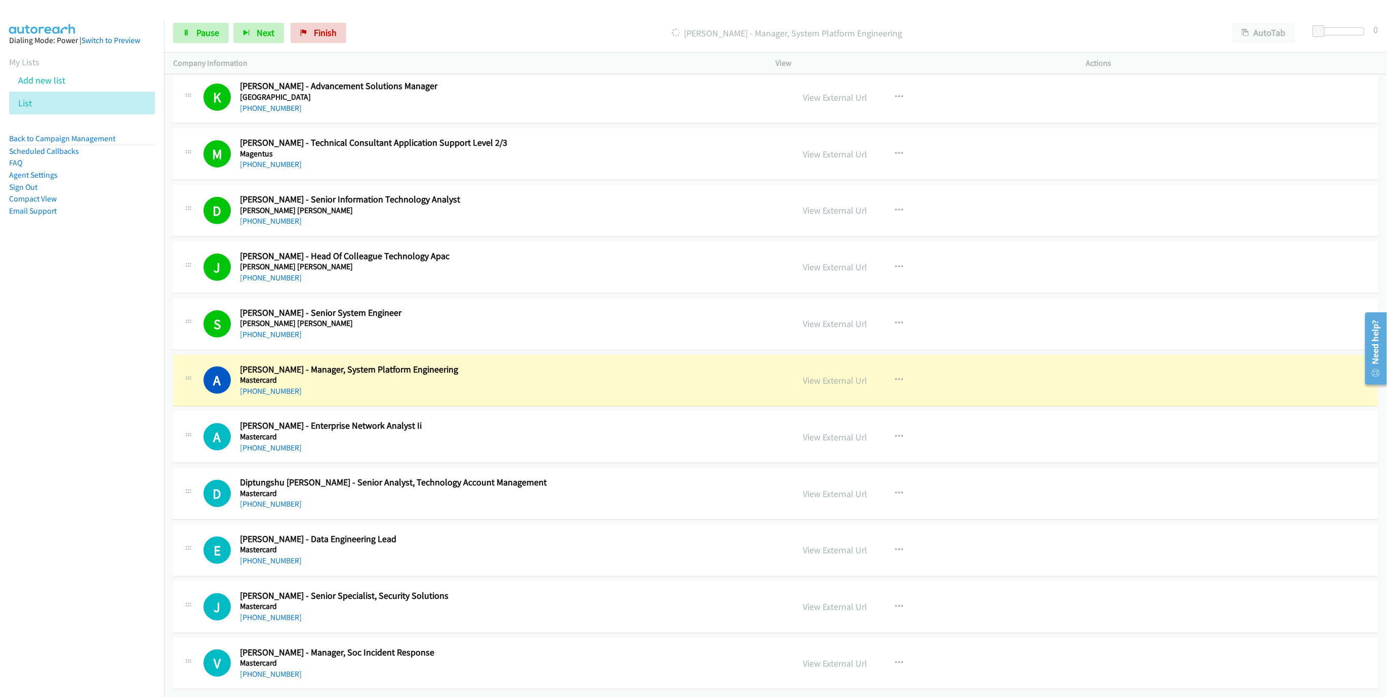
click at [709, 366] on div "A Callback Scheduled [PERSON_NAME] - Manager, System Platform Engineering Maste…" at bounding box center [493, 380] width 581 height 33
click at [811, 375] on link "View External Url" at bounding box center [835, 381] width 64 height 12
click at [201, 39] on link "Pause" at bounding box center [201, 33] width 56 height 20
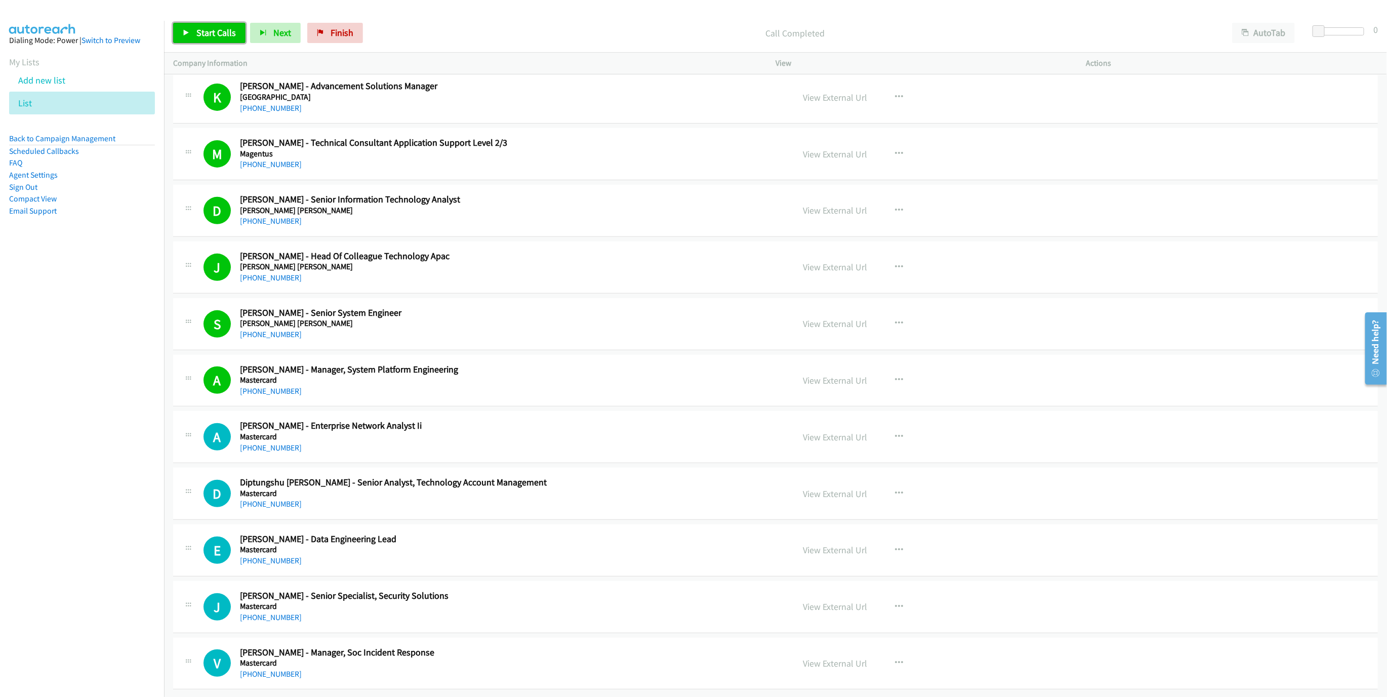
click at [227, 27] on span "Start Calls" at bounding box center [215, 33] width 39 height 12
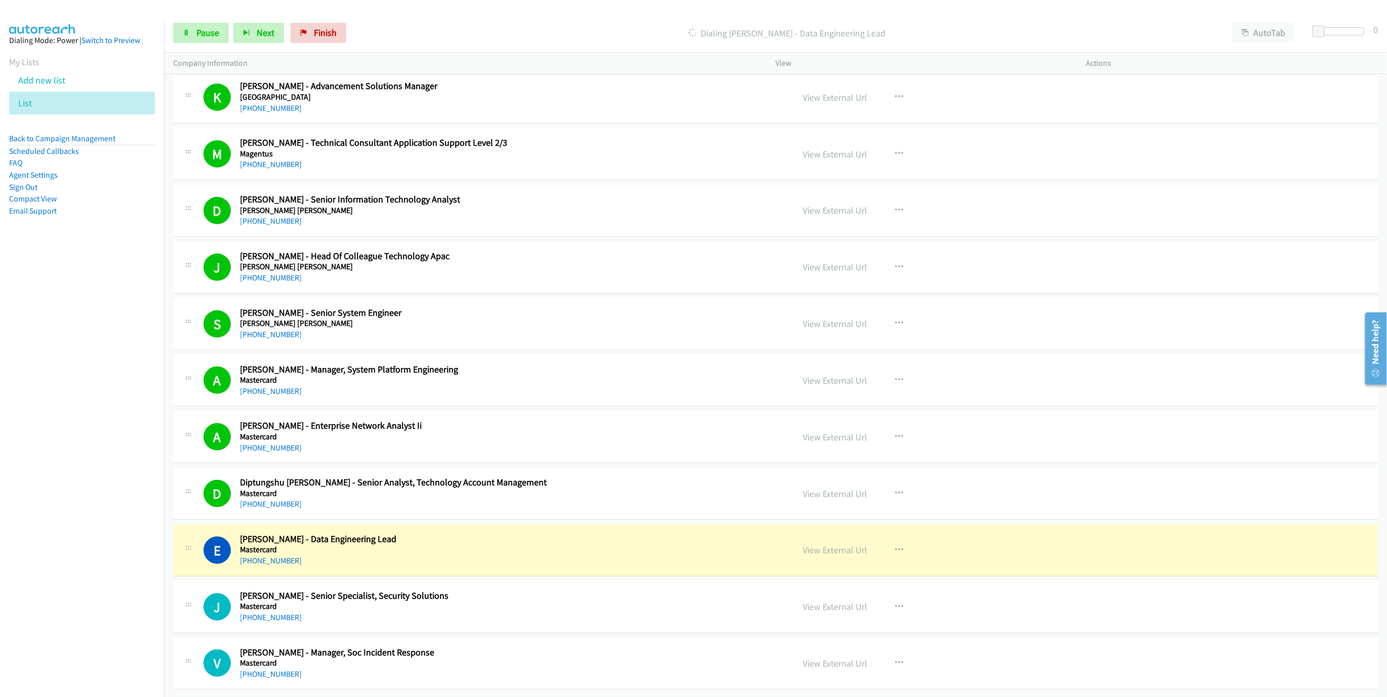
click at [673, 533] on div "E Callback Scheduled [PERSON_NAME] - Data Engineering Lead Mastercard [GEOGRAPH…" at bounding box center [493, 549] width 581 height 33
click at [840, 544] on link "View External Url" at bounding box center [835, 550] width 64 height 12
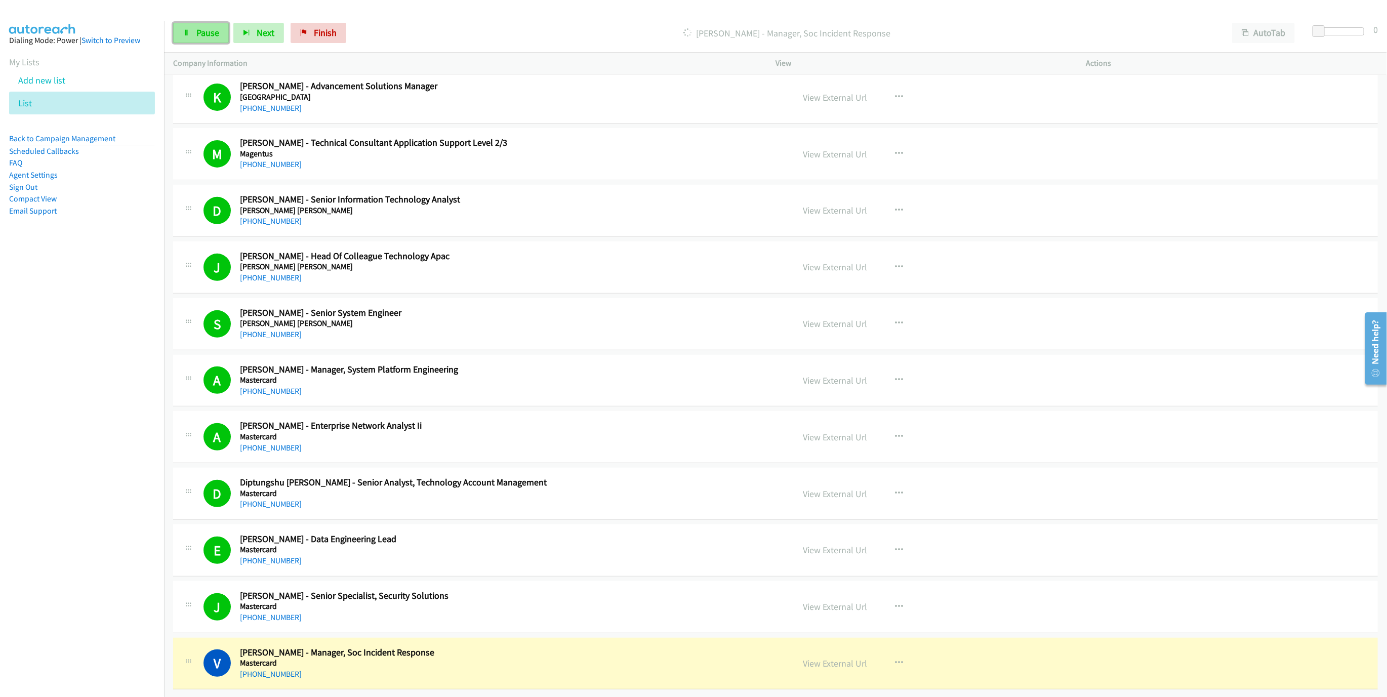
click at [216, 41] on link "Pause" at bounding box center [201, 33] width 56 height 20
